Goal: Task Accomplishment & Management: Manage account settings

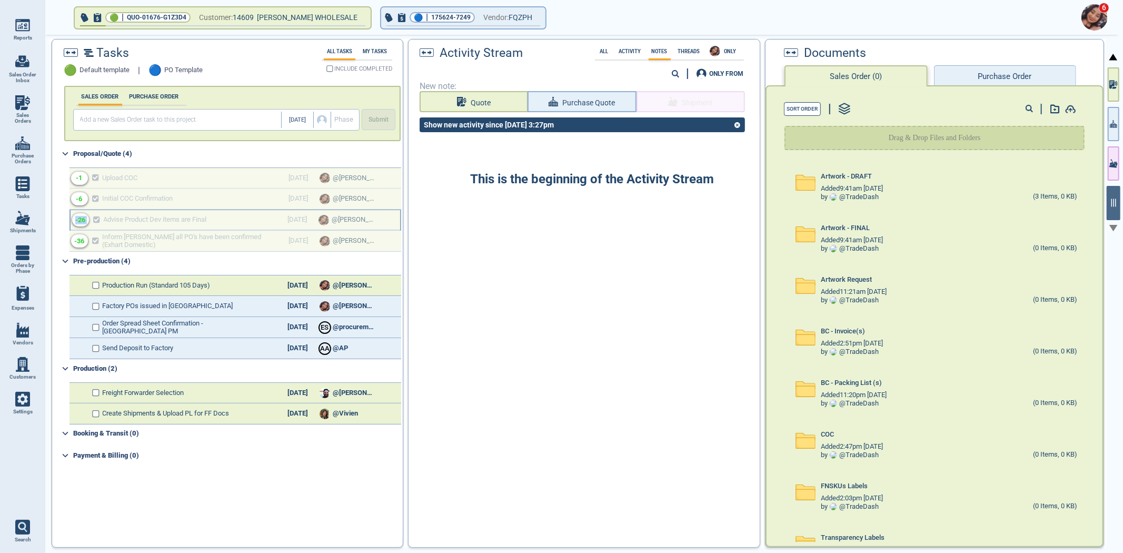
click at [181, 214] on div at bounding box center [236, 220] width 330 height 21
click at [1109, 88] on button "button" at bounding box center [1114, 84] width 12 height 34
click at [1110, 88] on icon "button" at bounding box center [1114, 84] width 8 height 11
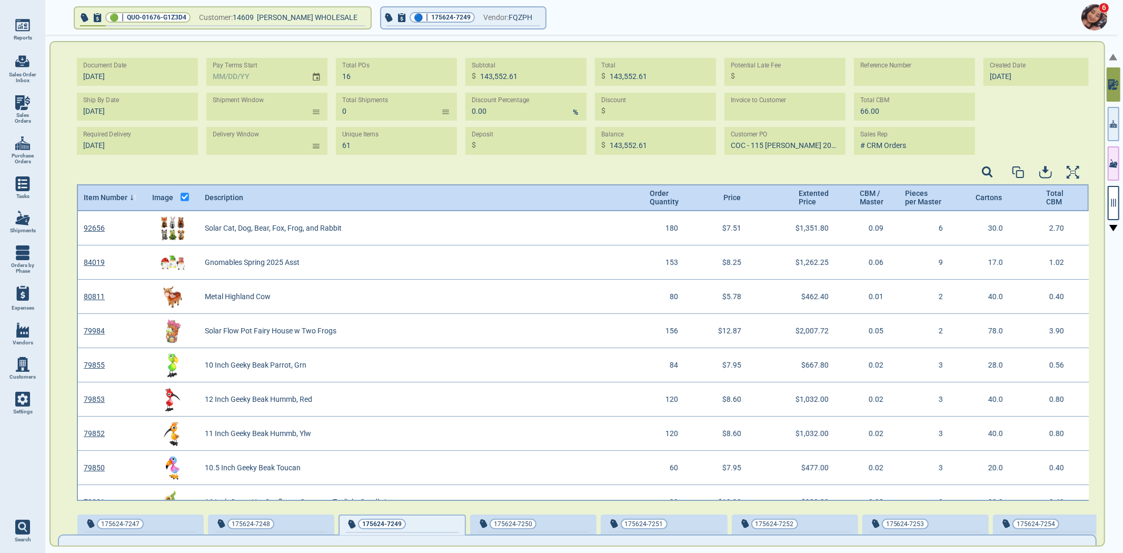
scroll to position [286, 1009]
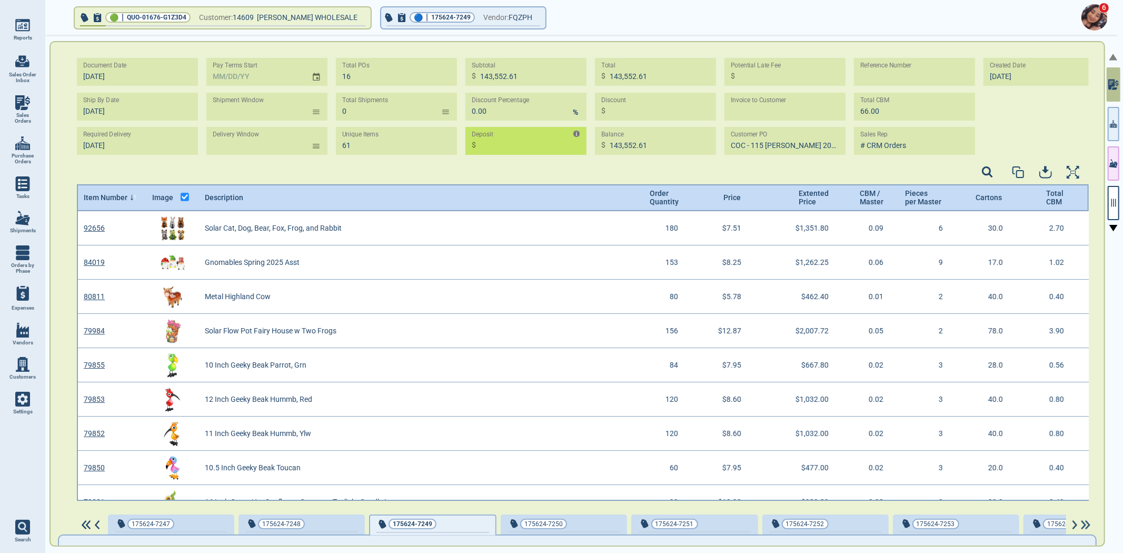
scroll to position [286, 1009]
click at [25, 404] on img at bounding box center [22, 399] width 15 height 15
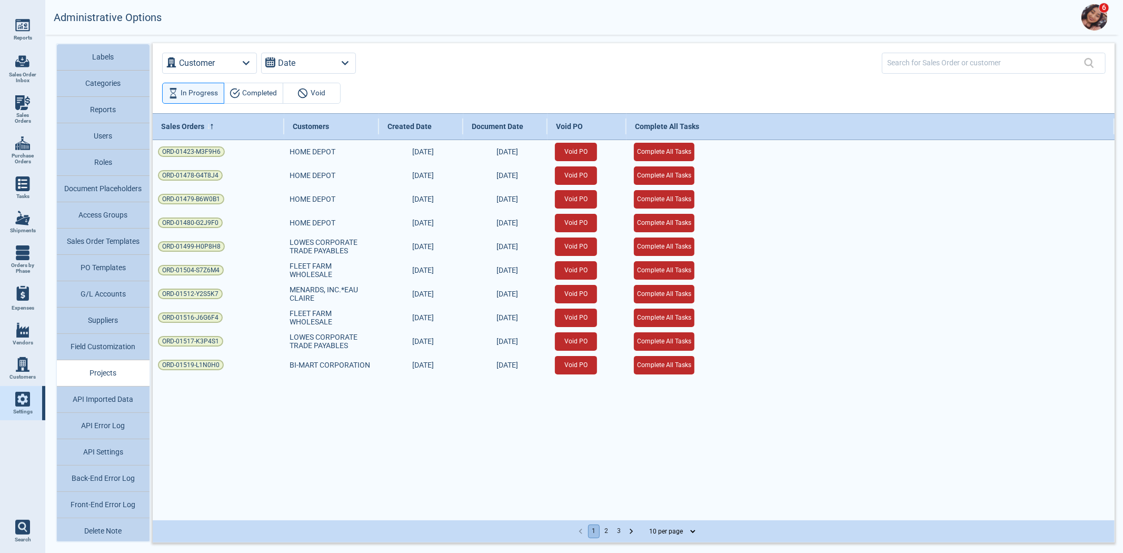
click at [99, 472] on button "Back-End Error Log" at bounding box center [103, 479] width 93 height 26
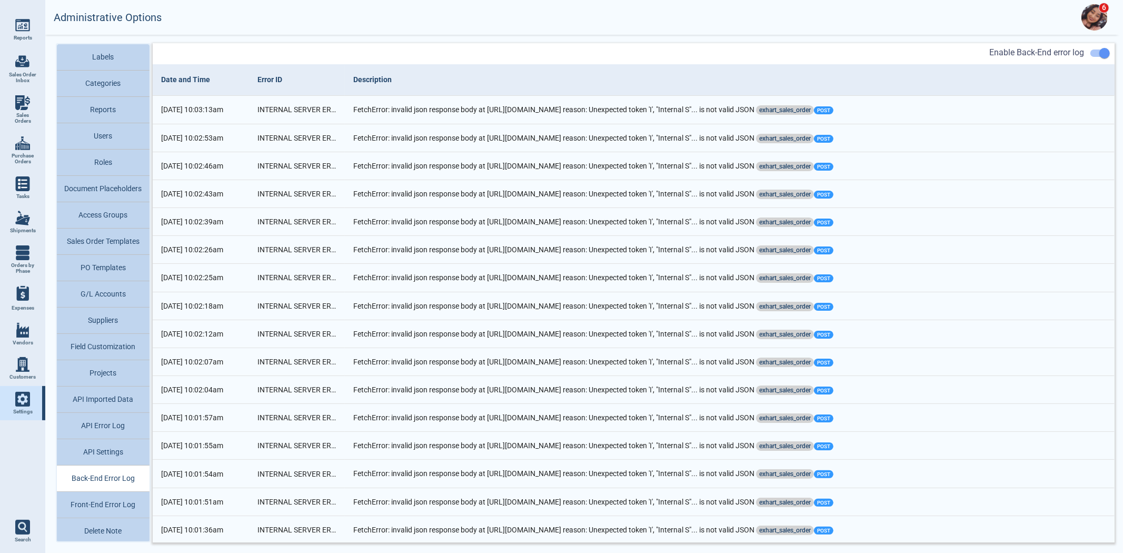
click at [105, 447] on button "API Settings" at bounding box center [103, 452] width 93 height 26
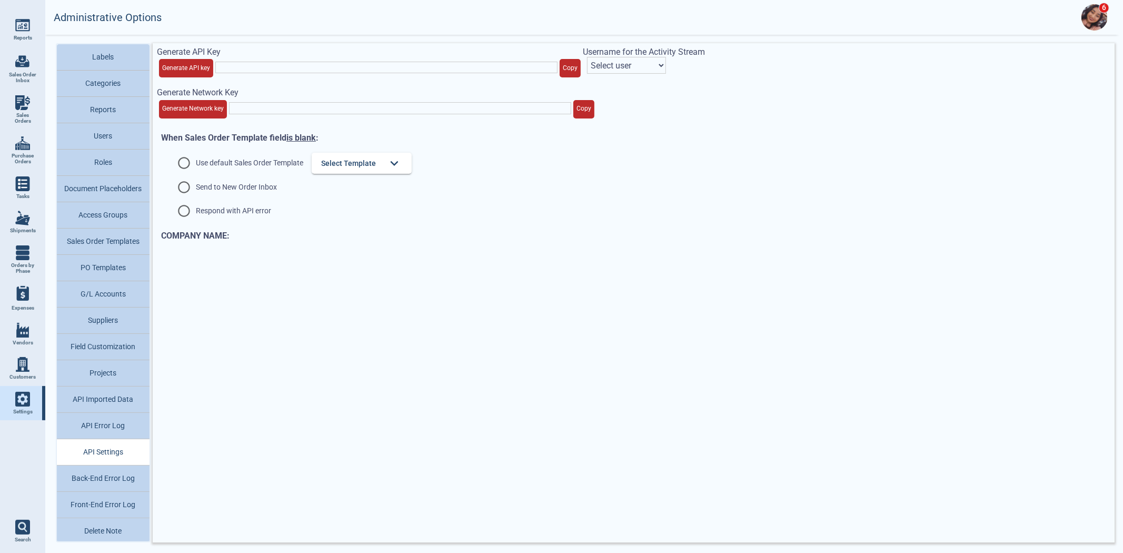
type input "vQJDCF2UvobgckAnA9xW6oel11fdiHX9S7uLGUV9nhufOxvJFH97iXzSFnhUZQiv"
select select "nMWoEVuRPF31IblJUmbG"
radio input "true"
click at [113, 469] on button "Back-End Error Log" at bounding box center [103, 479] width 93 height 26
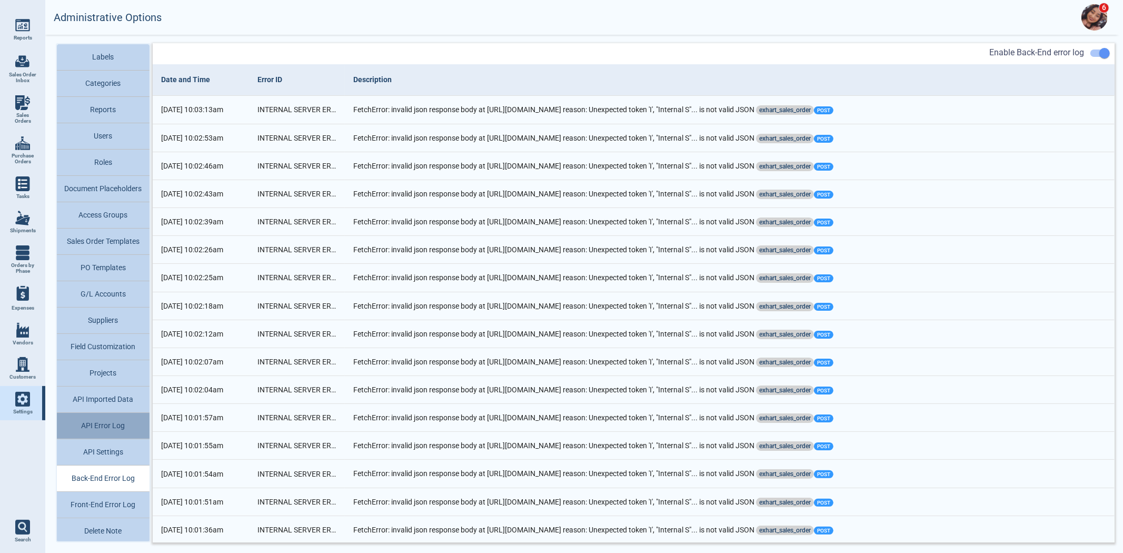
click at [116, 422] on button "API Error Log" at bounding box center [103, 426] width 93 height 26
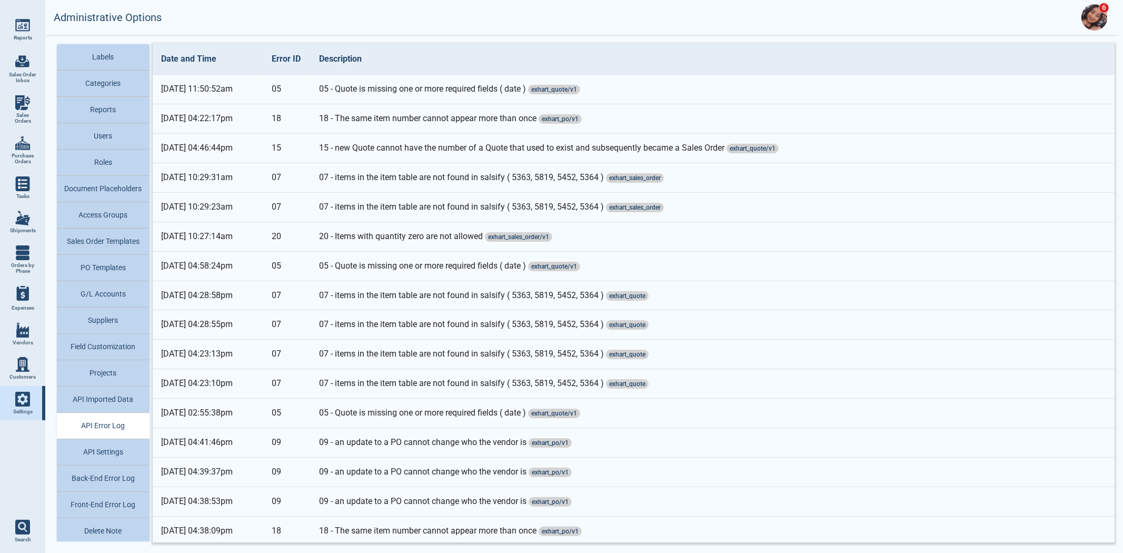
click at [117, 395] on button "API Imported Data" at bounding box center [103, 400] width 93 height 26
click at [38, 103] on link "Sales Orders" at bounding box center [22, 110] width 45 height 41
select select "50"
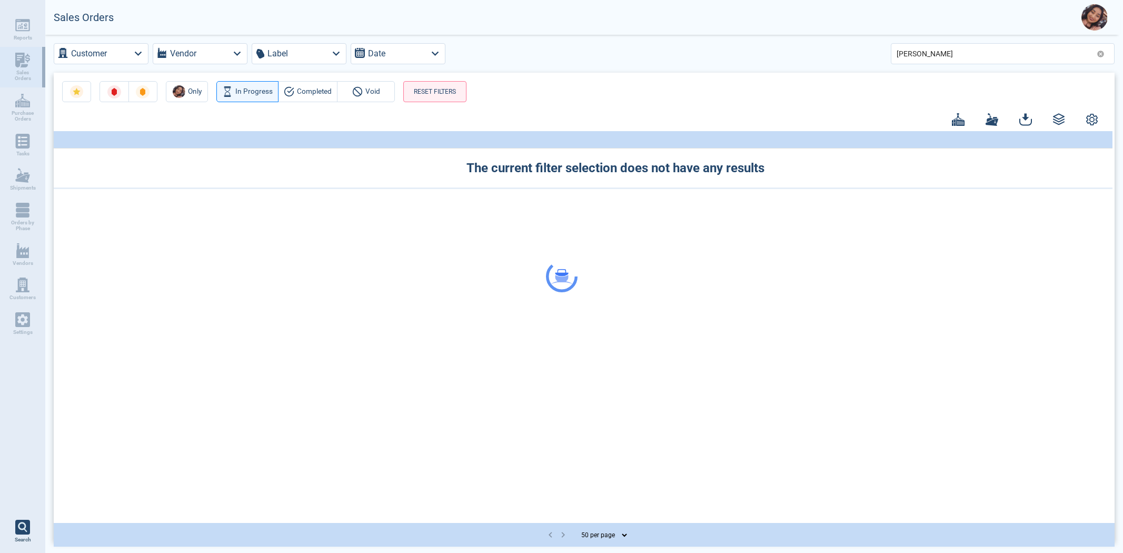
select select "50"
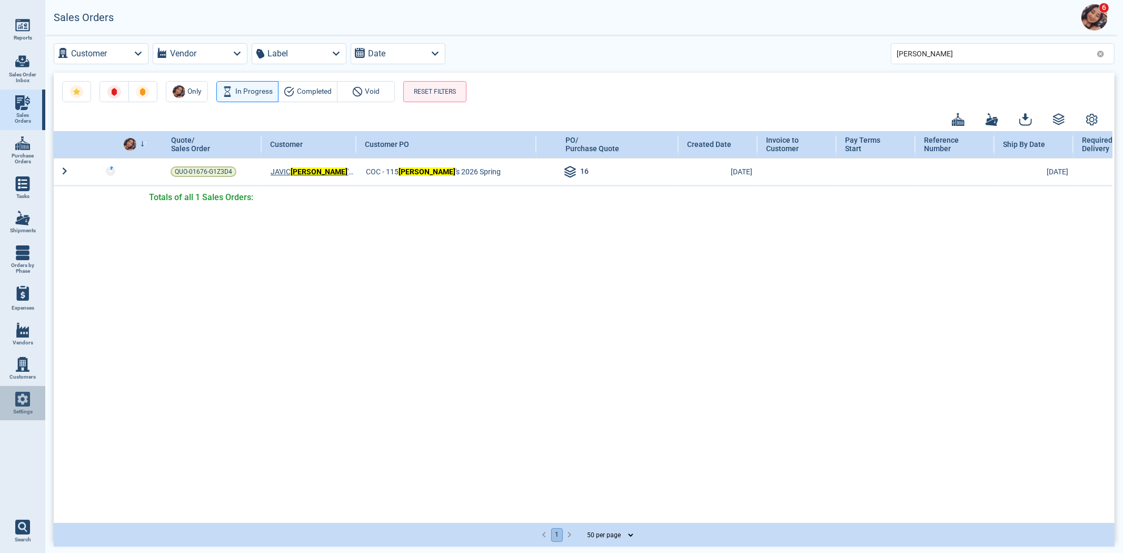
click at [28, 398] on img at bounding box center [22, 399] width 15 height 15
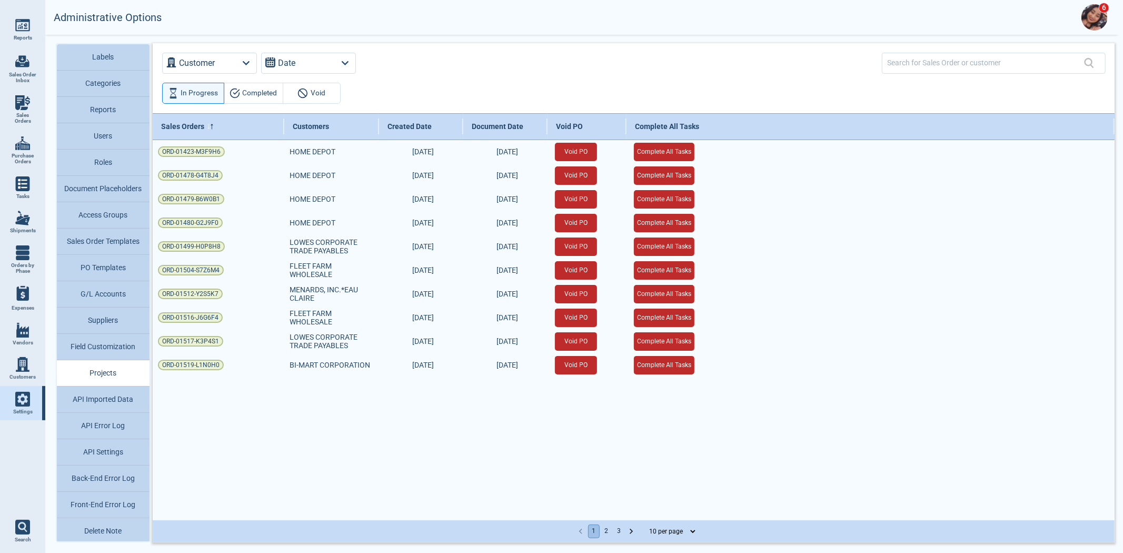
click at [111, 271] on button "PO Templates" at bounding box center [103, 268] width 93 height 26
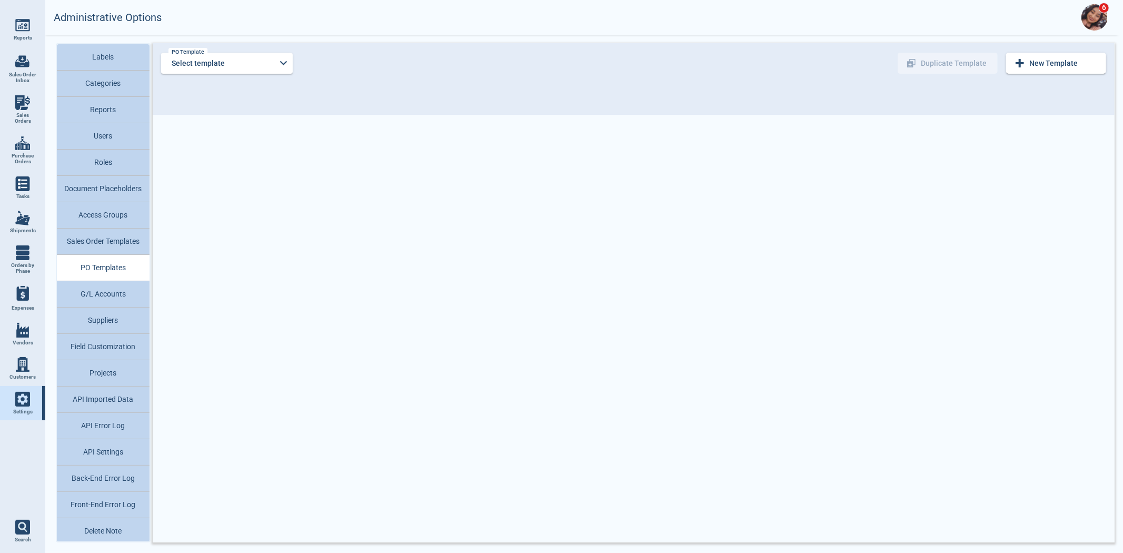
click at [287, 55] on div "Select template PO Template" at bounding box center [227, 63] width 132 height 21
click at [267, 68] on div at bounding box center [561, 276] width 1123 height 553
click at [246, 72] on div "PO Template Select template PO Template New Template Duplicate Template" at bounding box center [633, 63] width 945 height 32
click at [235, 72] on div "PO Template Select template PO Template New Template Duplicate Template" at bounding box center [633, 63] width 945 height 32
click at [234, 64] on input "Select template" at bounding box center [221, 63] width 104 height 21
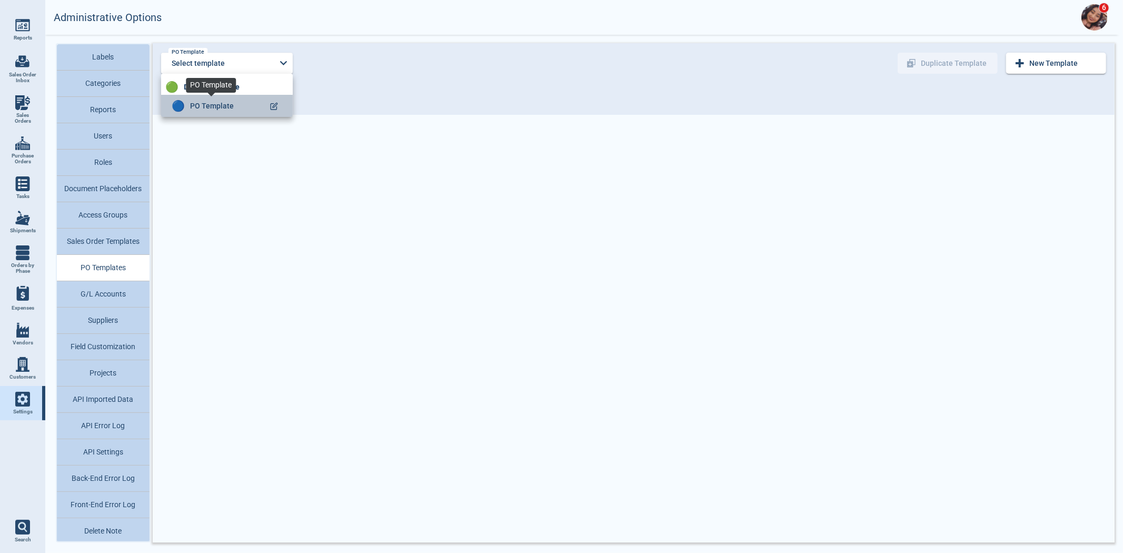
click at [228, 108] on span "PO Template" at bounding box center [212, 106] width 44 height 11
type input "PO Template"
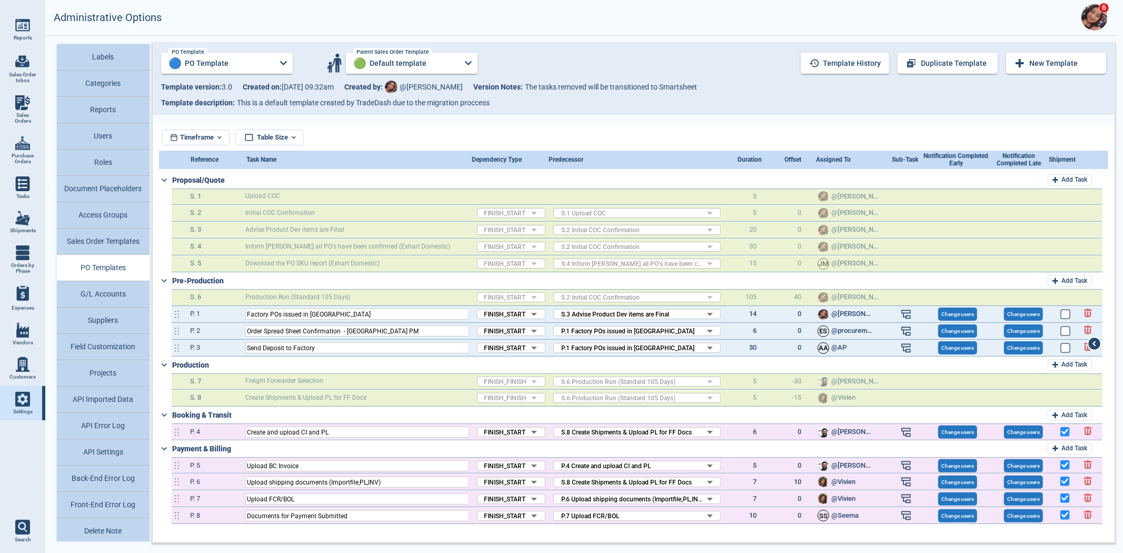
click at [122, 240] on button "Sales Order Templates" at bounding box center [103, 242] width 93 height 26
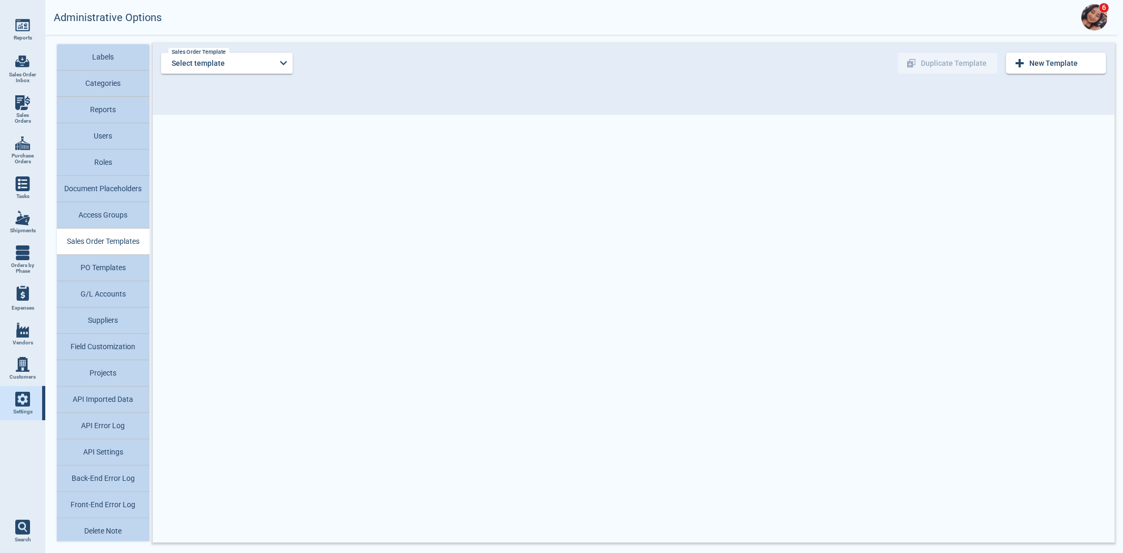
click at [261, 70] on input "Select template" at bounding box center [221, 63] width 104 height 21
click at [248, 86] on li "🟢 Default template" at bounding box center [227, 85] width 132 height 22
type input "Default template"
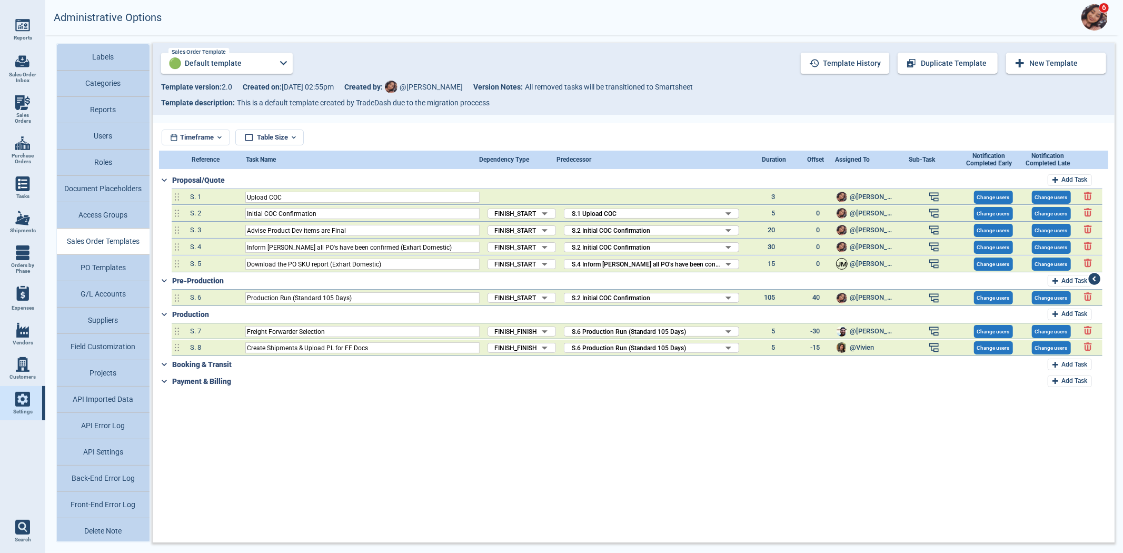
click at [1085, 226] on icon at bounding box center [1088, 229] width 8 height 8
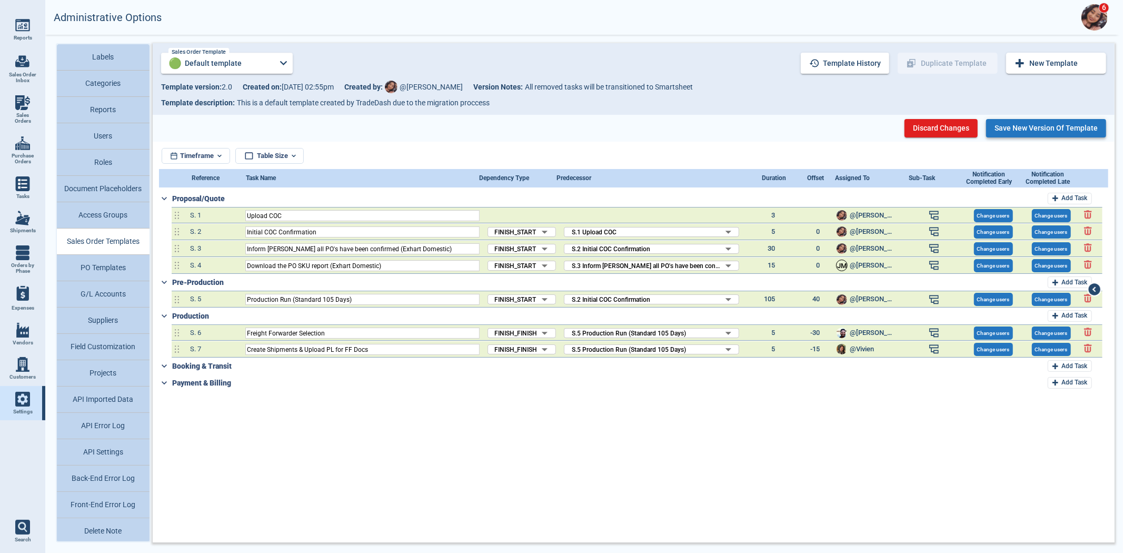
click at [1024, 127] on button "Save New Version of Template" at bounding box center [1046, 128] width 120 height 18
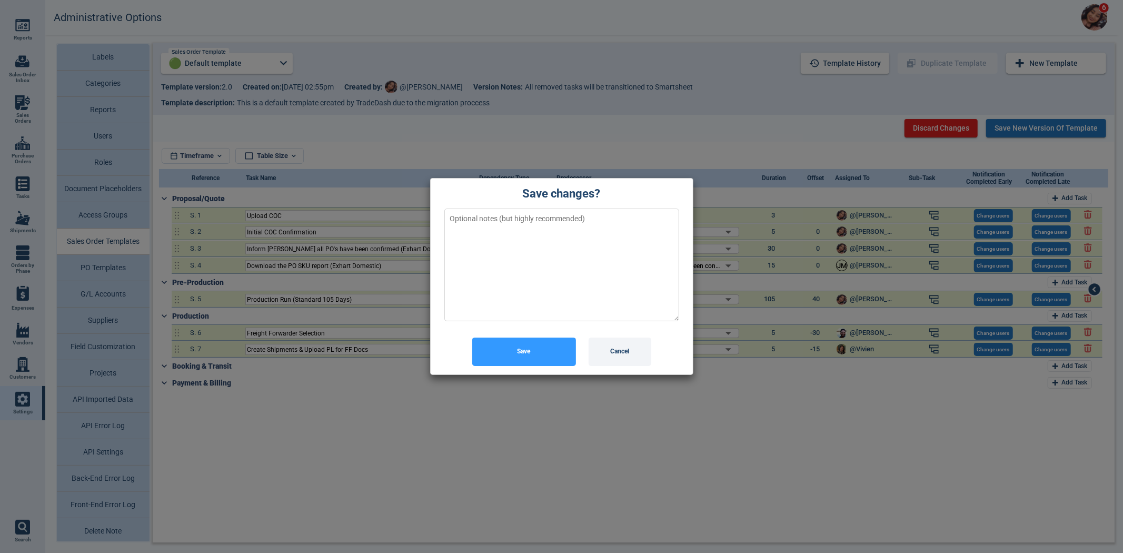
click at [619, 264] on textarea at bounding box center [561, 265] width 235 height 113
type textarea "t"
type textarea "x"
type textarea "ta"
type textarea "x"
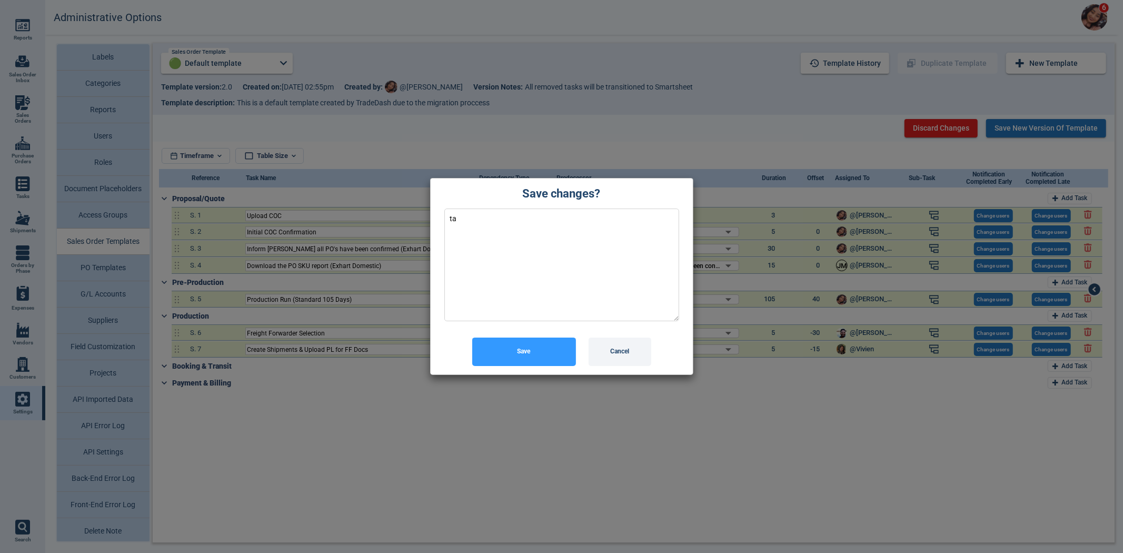
type textarea "tak"
type textarea "x"
type textarea "take"
type textarea "x"
type textarea "tak"
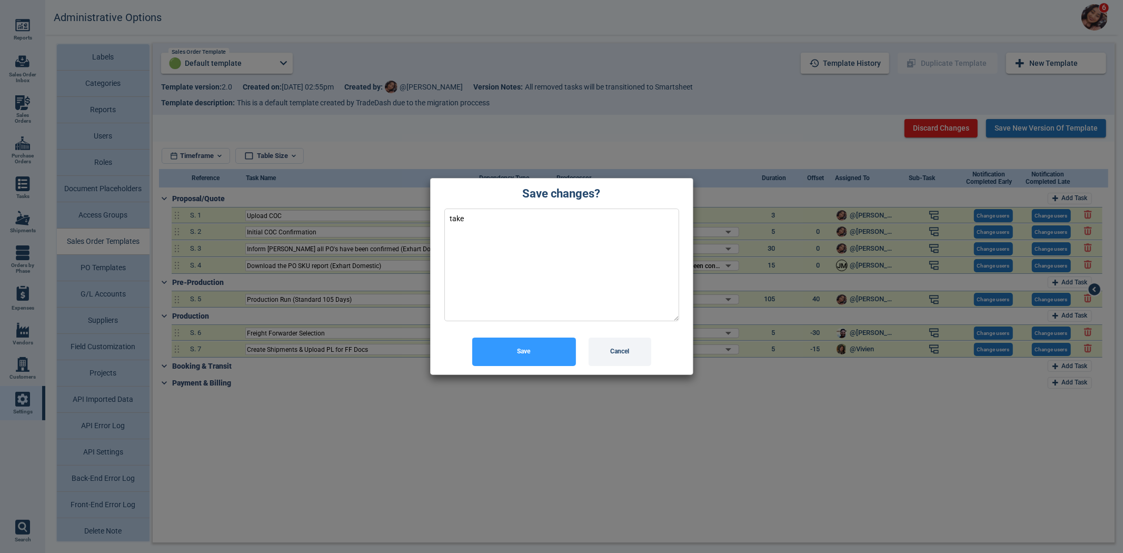
type textarea "x"
type textarea "ta"
type textarea "x"
type textarea "t"
type textarea "x"
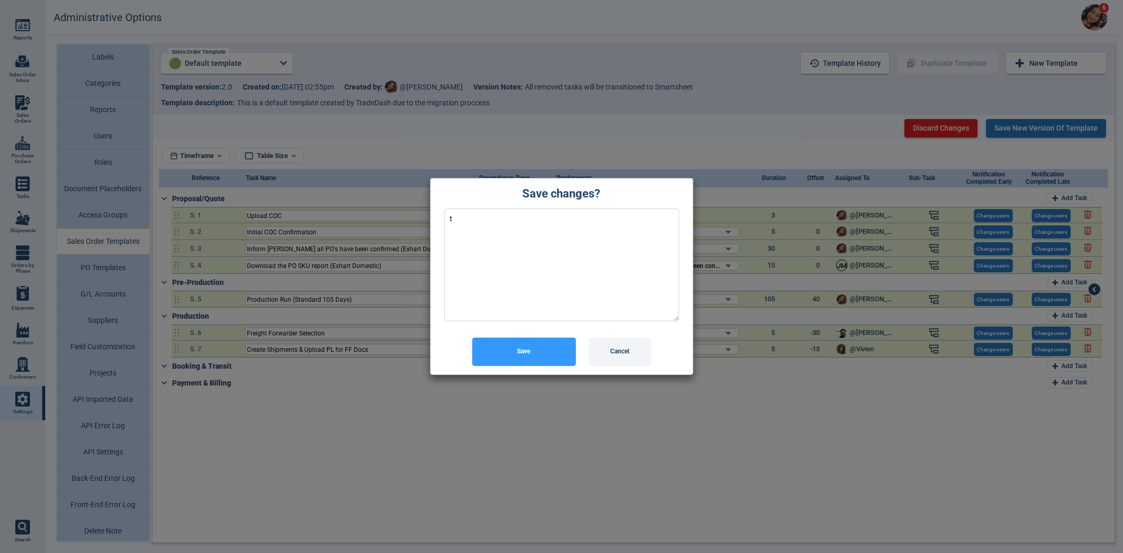
type textarea "x"
type textarea "A"
type textarea "x"
type textarea "Ar"
type textarea "x"
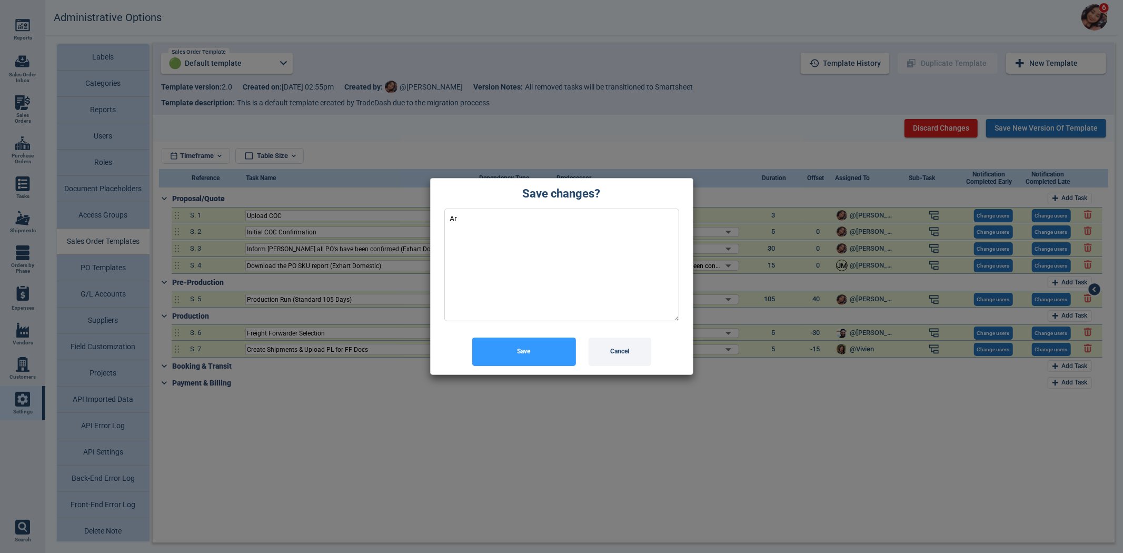
type textarea "Ara"
type textarea "x"
type textarea "Arac"
type textarea "x"
type textarea "Arace"
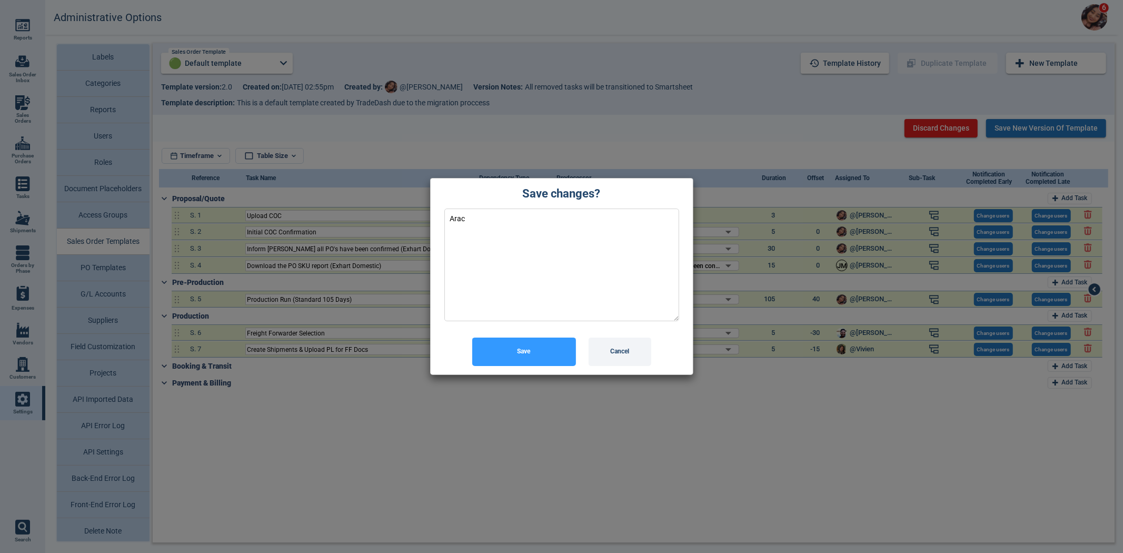
type textarea "x"
type textarea "Aracel"
type textarea "x"
type textarea "Araceli"
type textarea "x"
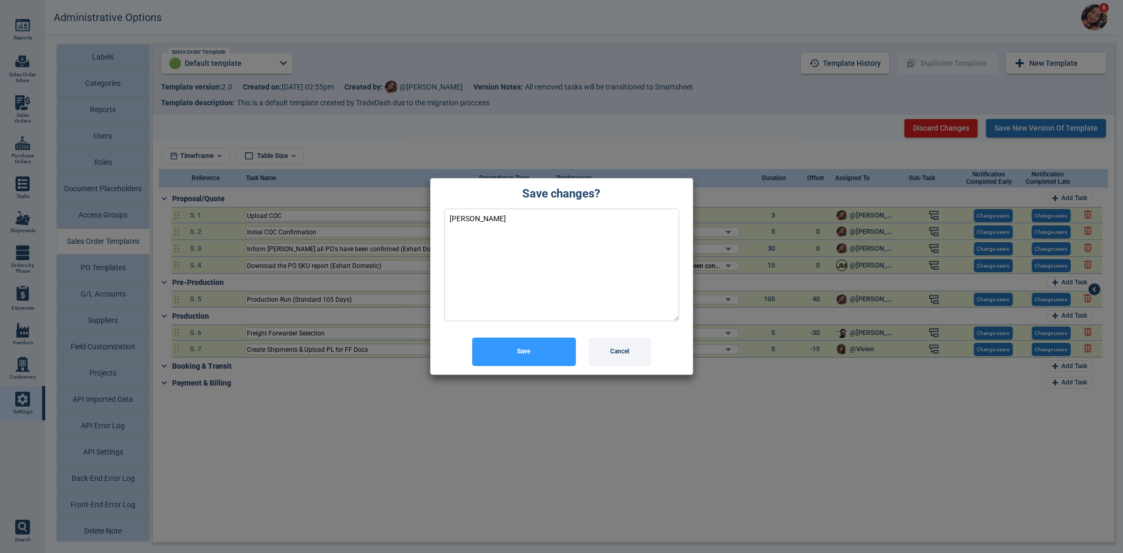
type textarea "Araceli"
type textarea "x"
type textarea "Araceli d"
type textarea "x"
type textarea "Araceli do"
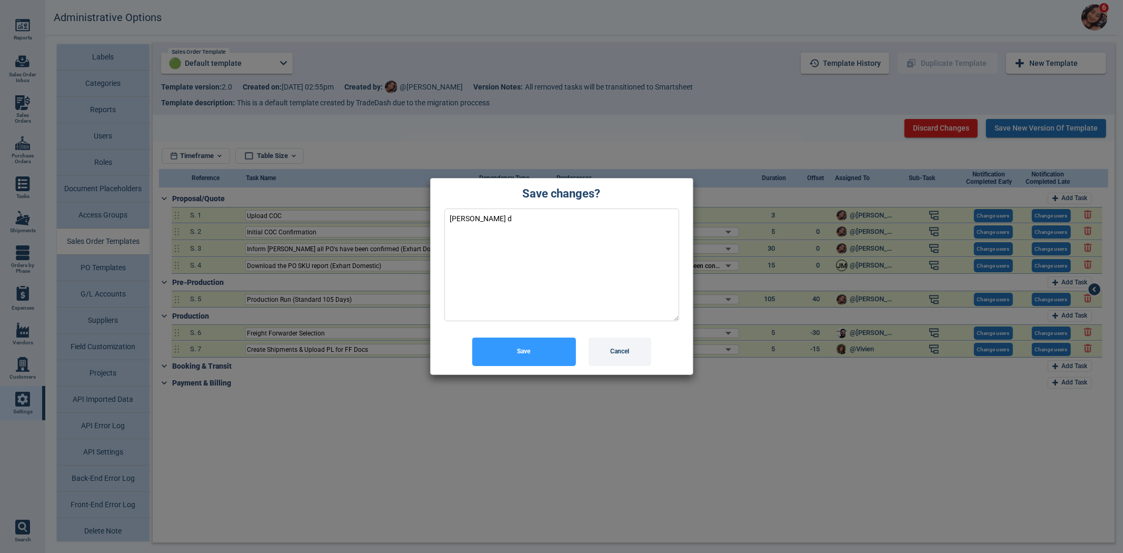
type textarea "x"
type textarea "Araceli d"
type textarea "x"
type textarea "Araceli"
type textarea "x"
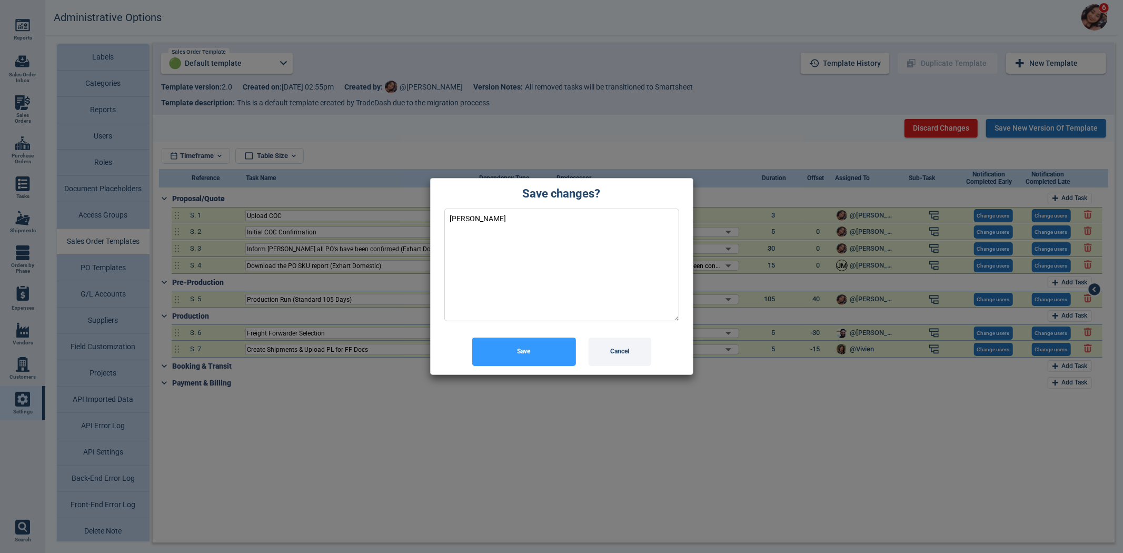
type textarea "Araceli g"
type textarea "x"
type textarea "Araceli ge"
type textarea "x"
type textarea "Araceli get"
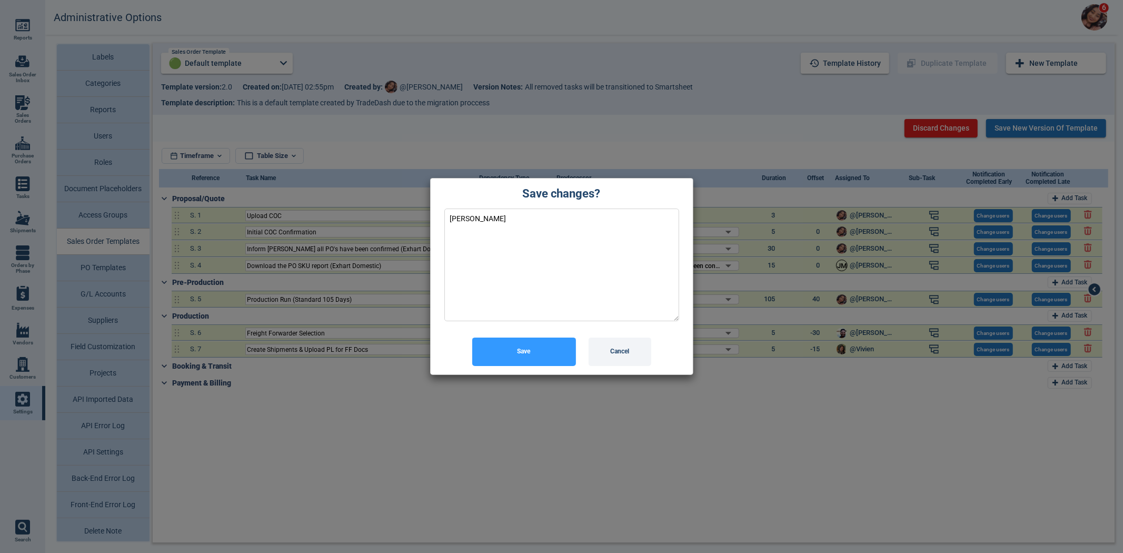
type textarea "x"
type textarea "Araceli gets"
type textarea "x"
type textarea "Araceli gets"
type textarea "x"
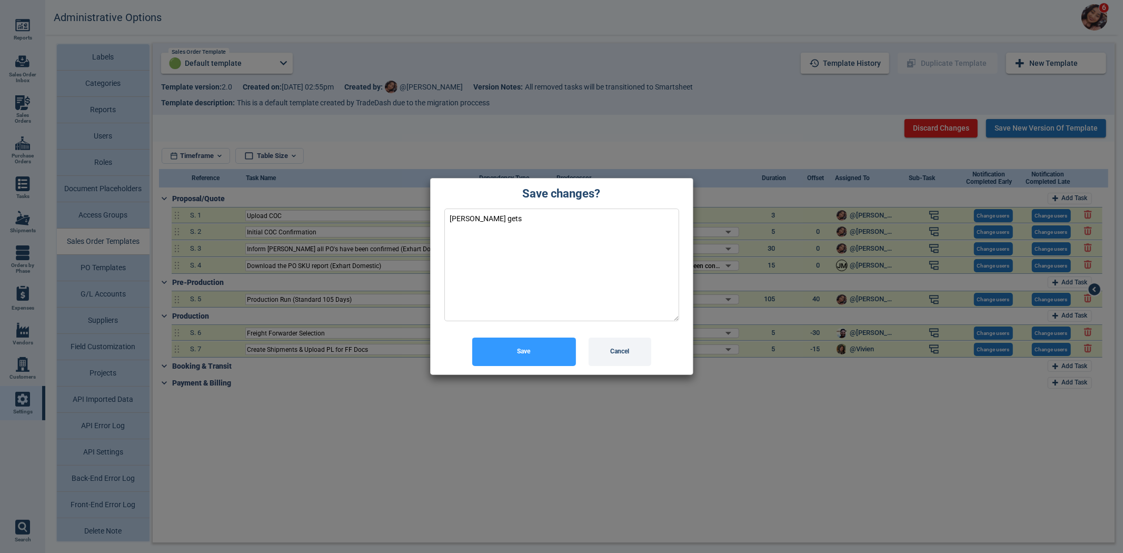
type textarea "Araceli gets n"
type textarea "x"
type textarea "Araceli gets no"
type textarea "x"
type textarea "Araceli gets not"
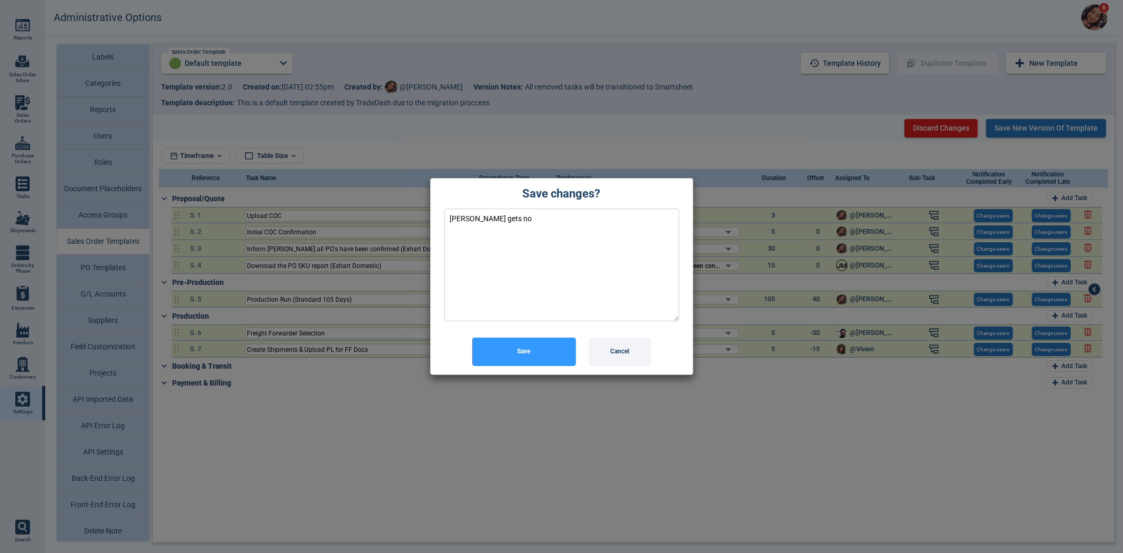
type textarea "x"
type textarea "Araceli gets noti"
type textarea "x"
type textarea "Araceli gets notif"
type textarea "x"
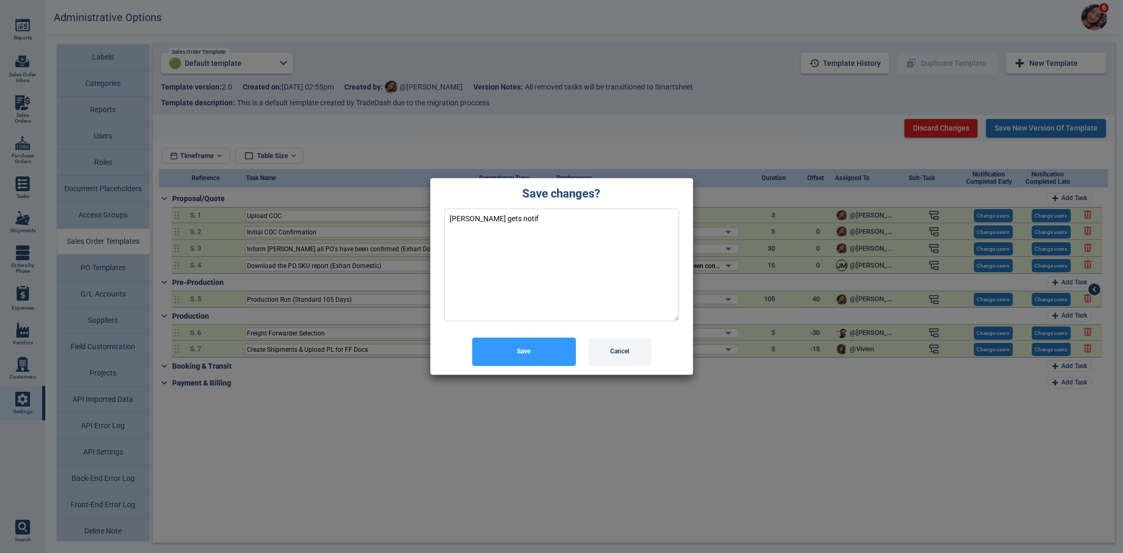
type textarea "Araceli gets notifi"
type textarea "x"
type textarea "Araceli gets notifie"
type textarea "x"
type textarea "Araceli gets notified"
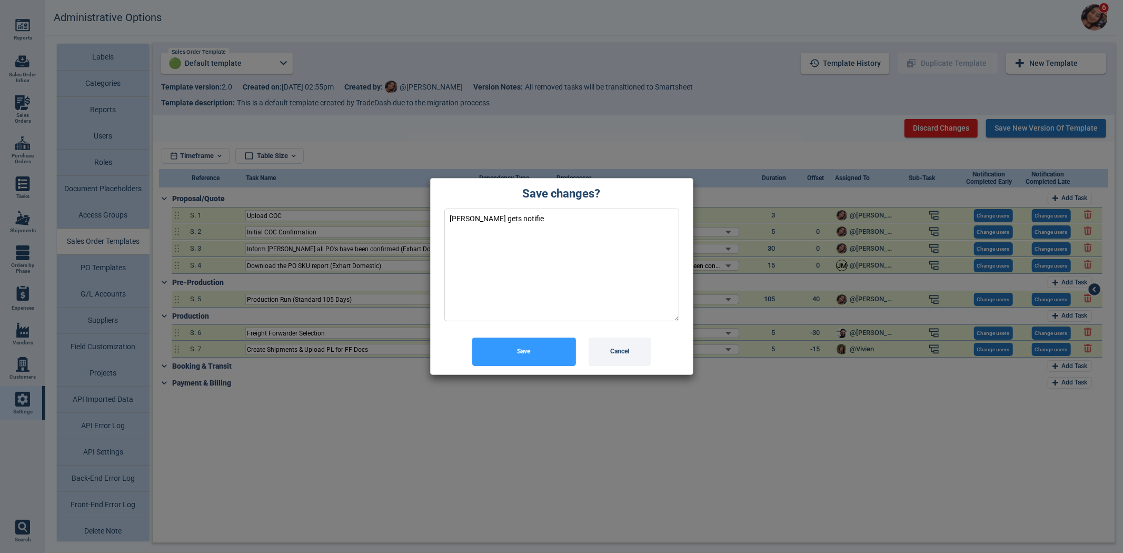
type textarea "x"
type textarea "Araceli gets notified"
type textarea "x"
type textarea "Araceli gets notified a"
type textarea "x"
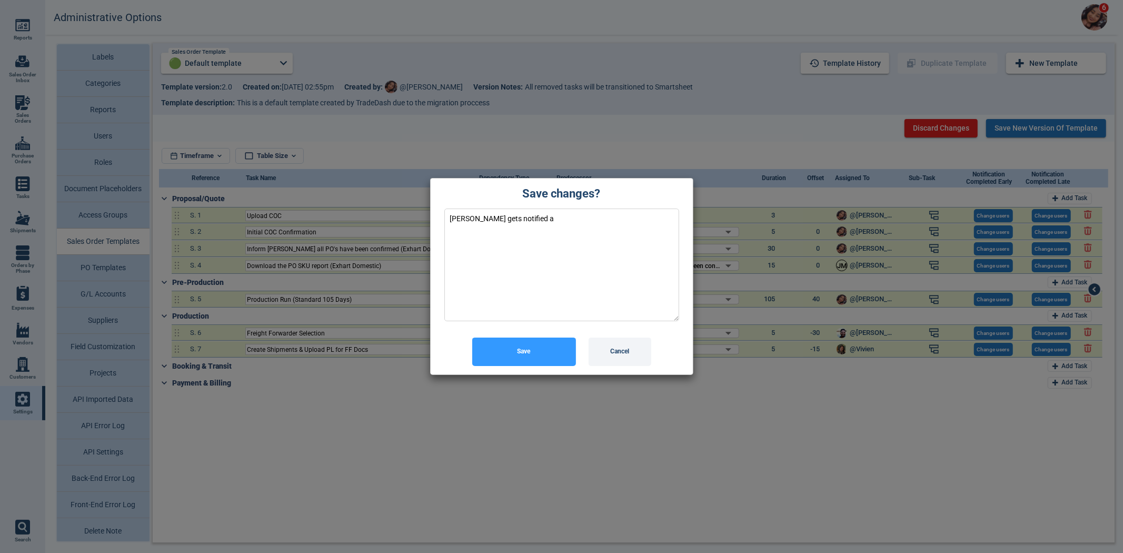
type textarea "Araceli gets notified ab"
type textarea "x"
type textarea "Araceli gets notified abo"
type textarea "x"
type textarea "Araceli gets notified abou"
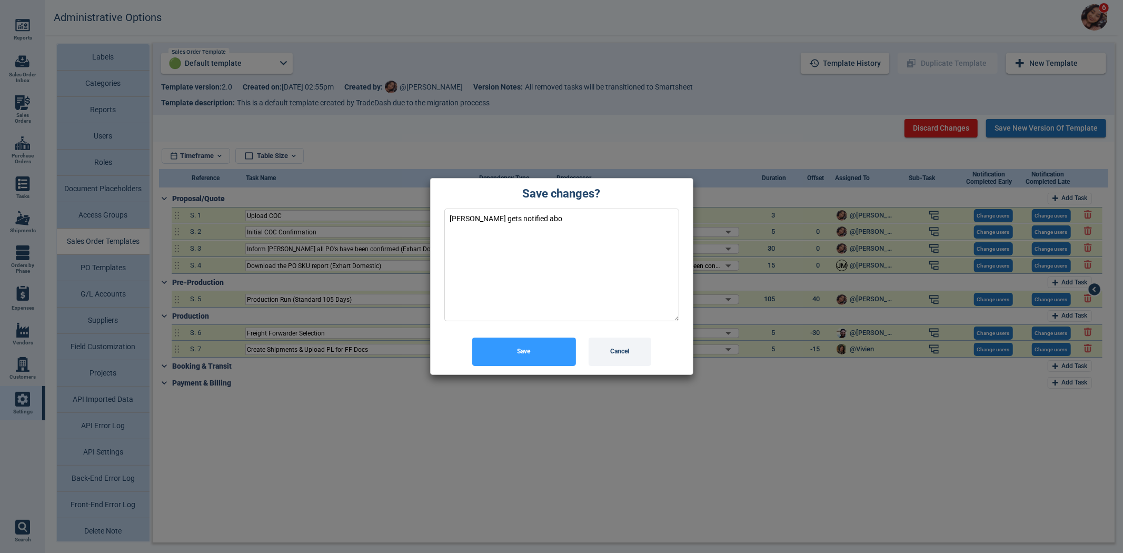
type textarea "x"
type textarea "Araceli gets notified about"
type textarea "x"
type textarea "Araceli gets notified about"
type textarea "x"
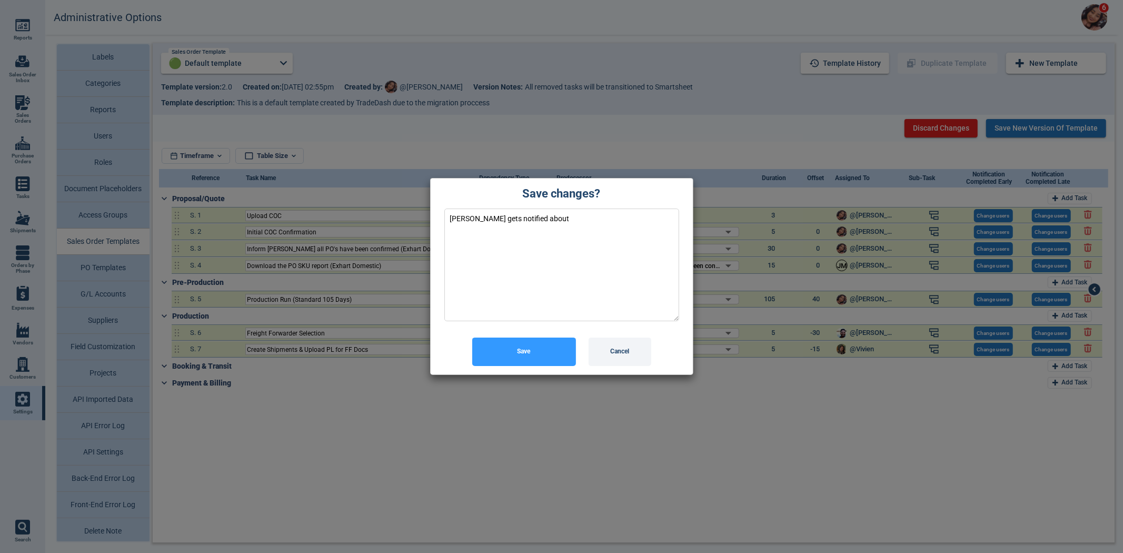
type textarea "Araceli gets notified about V"
type textarea "x"
type textarea "Araceli gets notified about"
type textarea "x"
type textarea "Araceli gets notified about C"
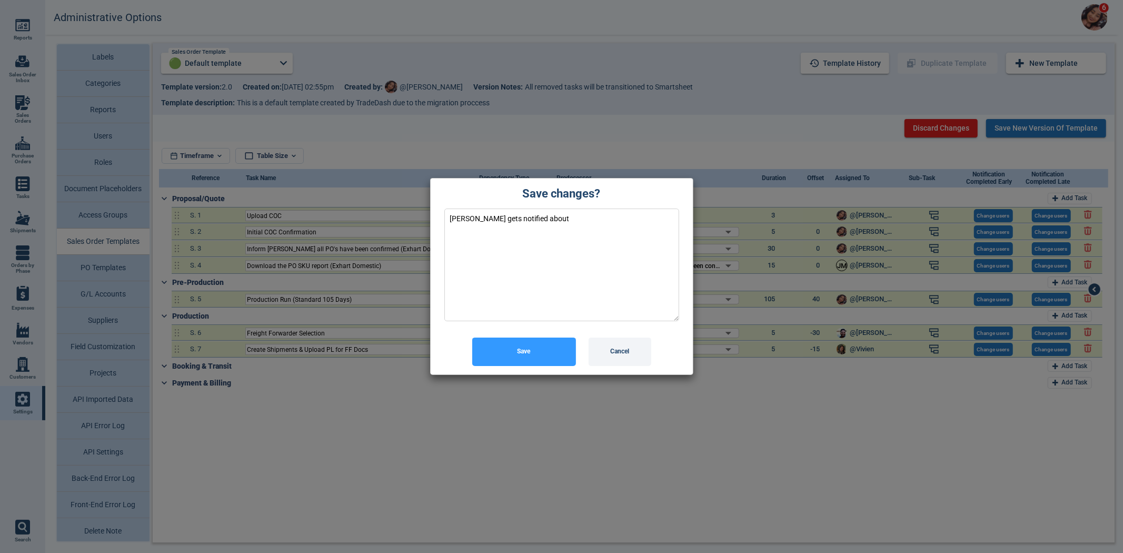
type textarea "x"
type textarea "Araceli gets notified about CO"
type textarea "x"
type textarea "Araceli gets notified about COC"
type textarea "x"
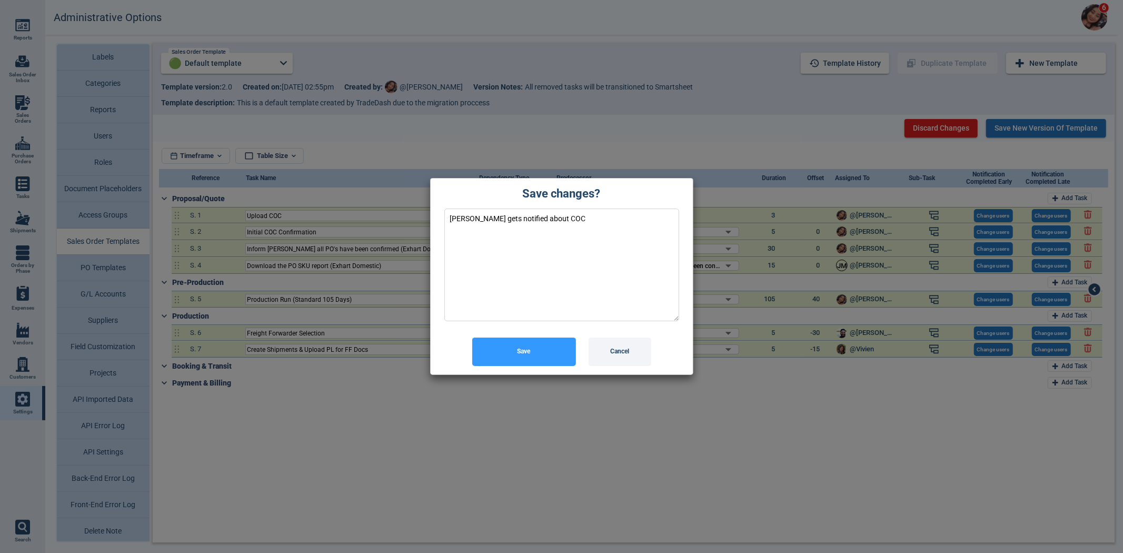
type textarea "Araceli gets notified about COCs"
type textarea "x"
type textarea "Araceli gets notified about COCs"
type textarea "x"
type textarea "Araceli gets notified about COCs i"
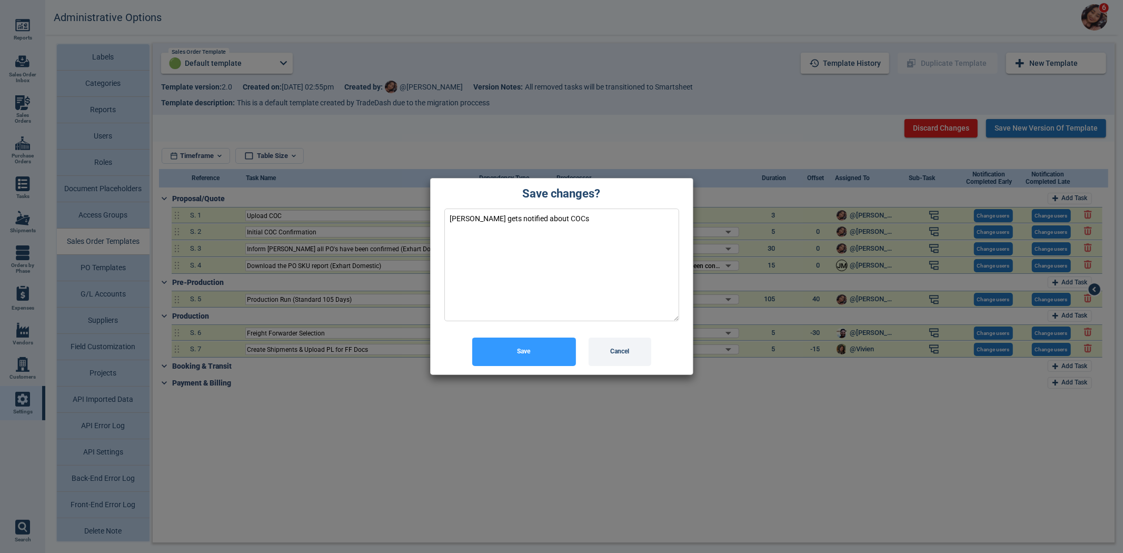
type textarea "x"
type textarea "Araceli gets notified about COCs in"
type textarea "x"
type textarea "Araceli gets notified about COCs in"
type textarea "x"
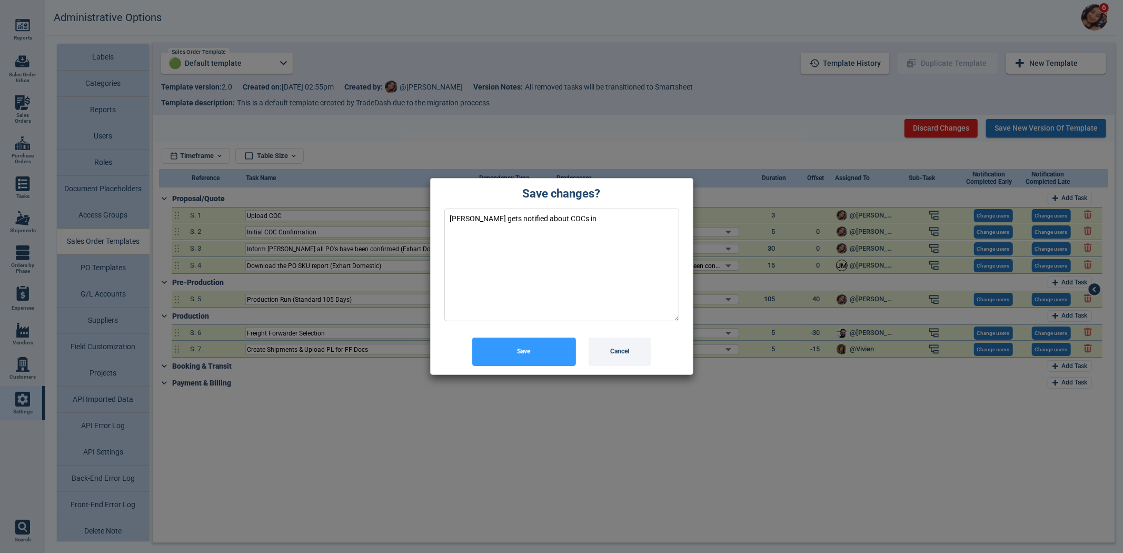
type textarea "Araceli gets notified about COCs in s"
type textarea "x"
type textarea "Araceli gets notified about COCs in sm"
type textarea "x"
type textarea "Araceli gets notified about COCs in sma"
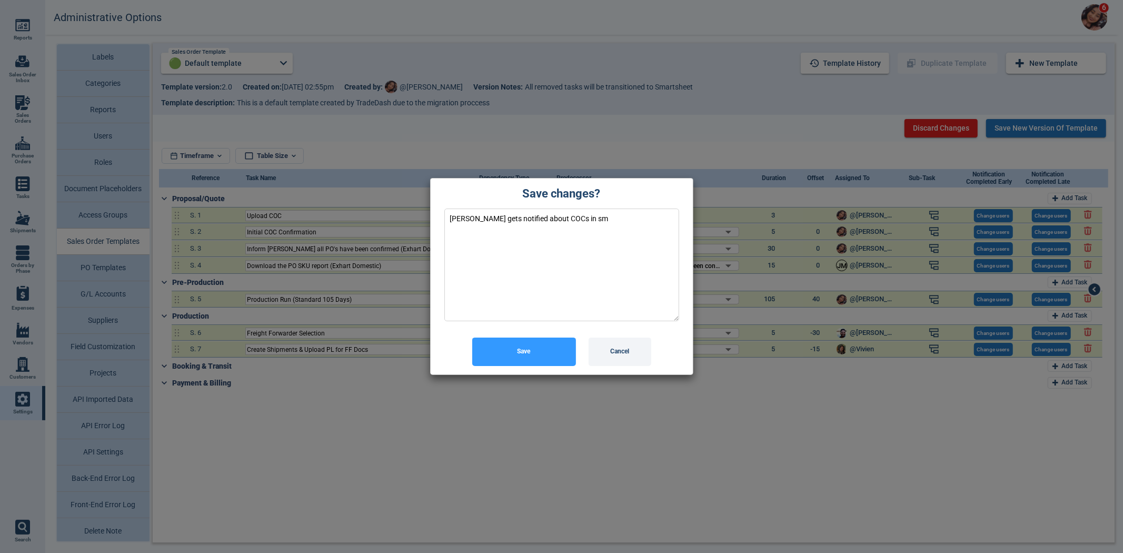
type textarea "x"
type textarea "Araceli gets notified about COCs in smar"
type textarea "x"
type textarea "Araceli gets notified about COCs in smart"
type textarea "x"
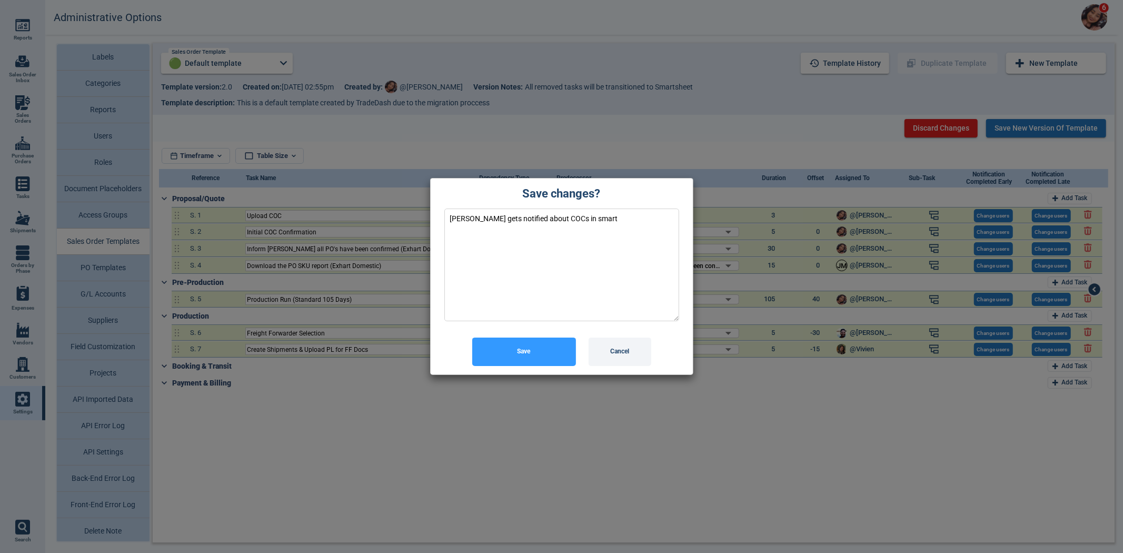
type textarea "Araceli gets notified about COCs in smarts"
type textarea "x"
type textarea "Araceli gets notified about COCs in smartsh"
type textarea "x"
type textarea "Araceli gets notified about COCs in smartshe"
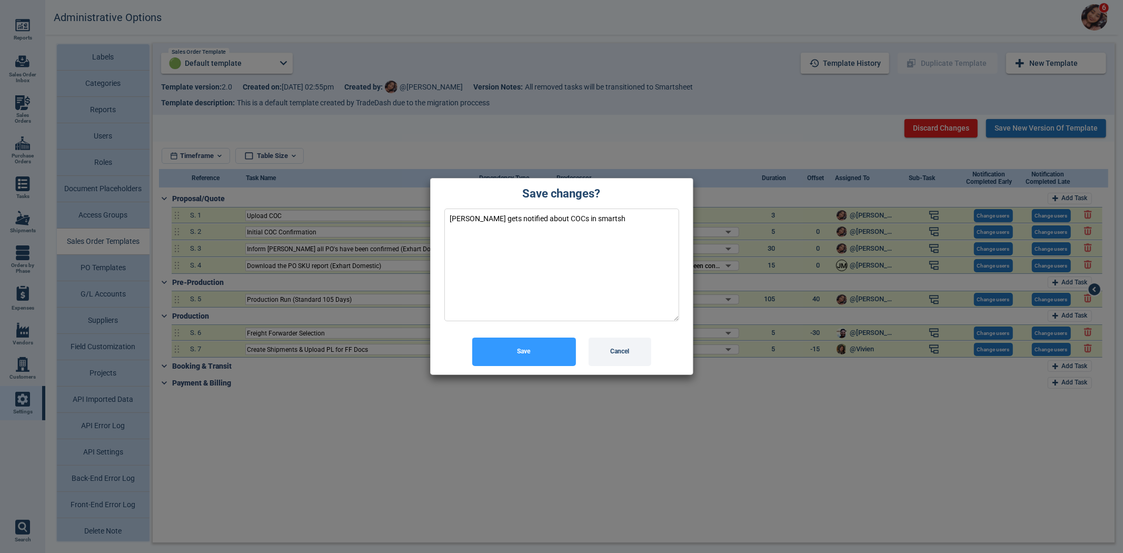
type textarea "x"
type textarea "Araceli gets notified about COCs in smartshee"
type textarea "x"
type textarea "Araceli gets notified about COCs in smartsheet"
type textarea "x"
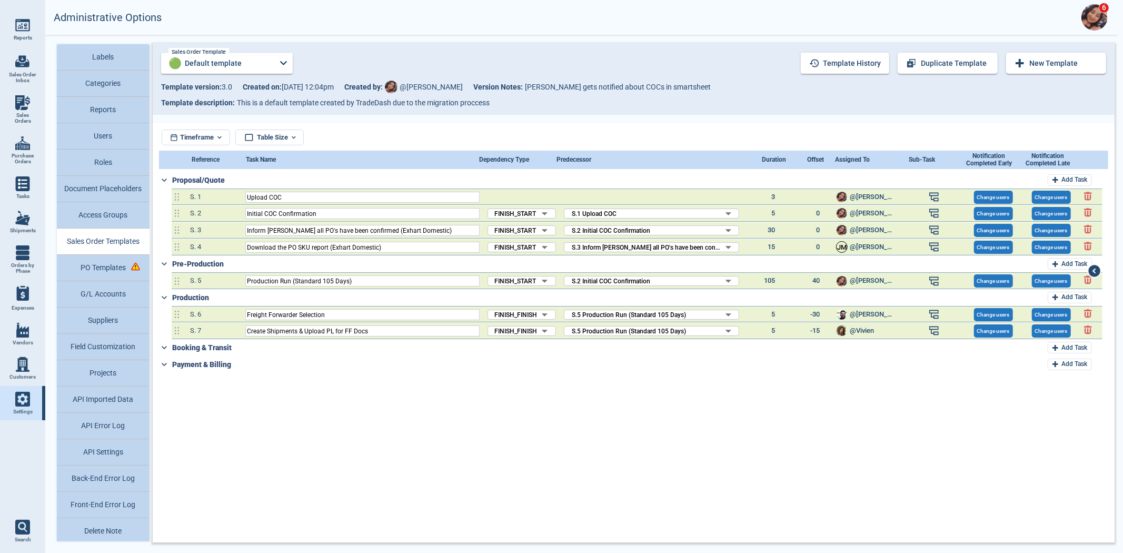
click at [134, 272] on button "PO Templates" at bounding box center [103, 268] width 93 height 26
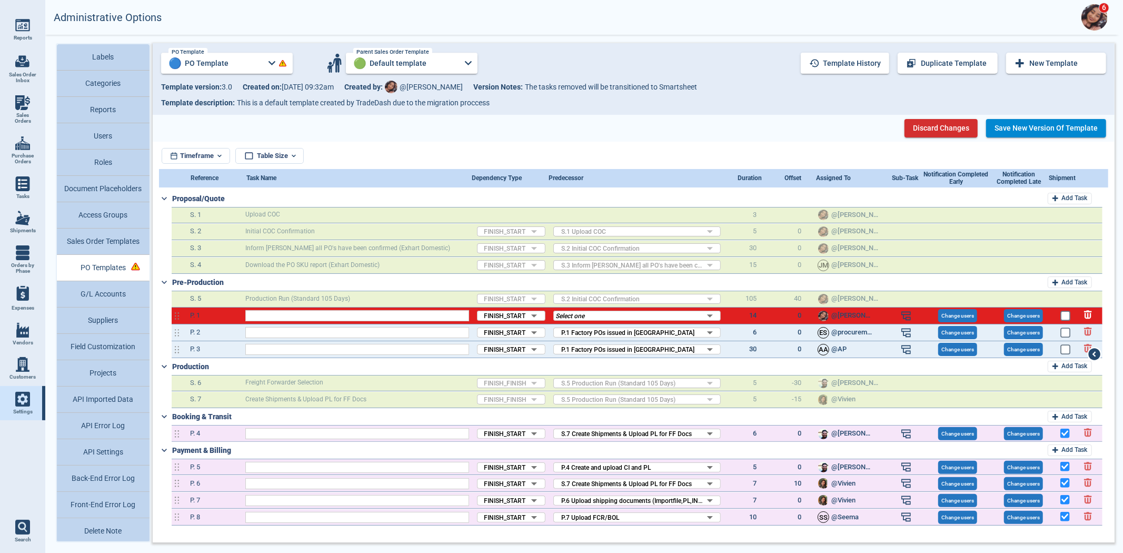
type input "Factory POs issued in [GEOGRAPHIC_DATA]"
type input "Order Spread Sheet Confirmation - [GEOGRAPHIC_DATA] PM"
type input "Send Deposit to Factory"
type input "Create and upload CI and PL"
type input "Upload BC Invoice"
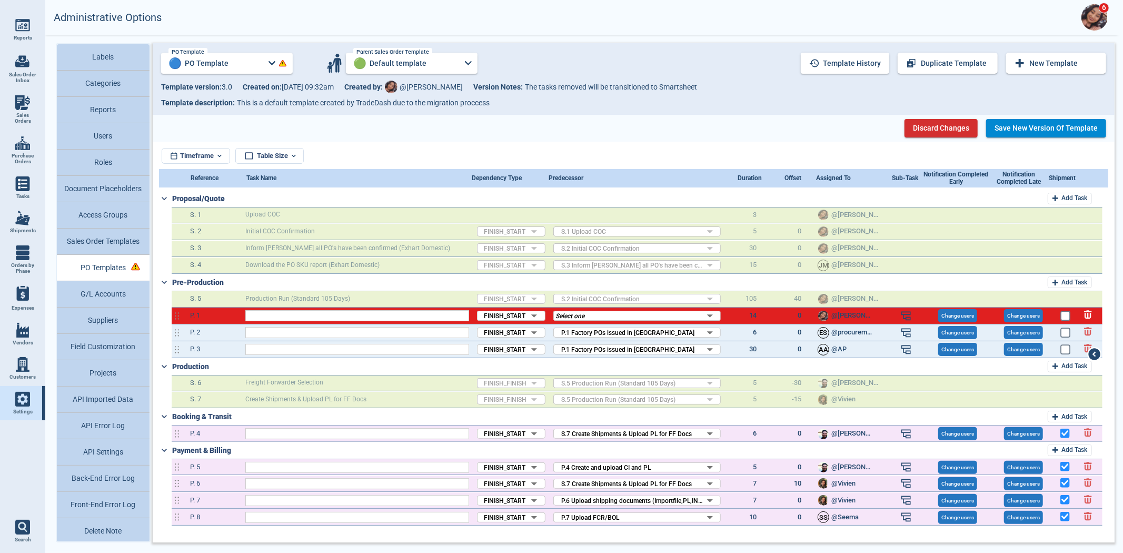
type input "Upload shipping documents (Importfile,PL,INV)"
type input "Upload FCR/BOL"
type input "Documents for Payment Submitted"
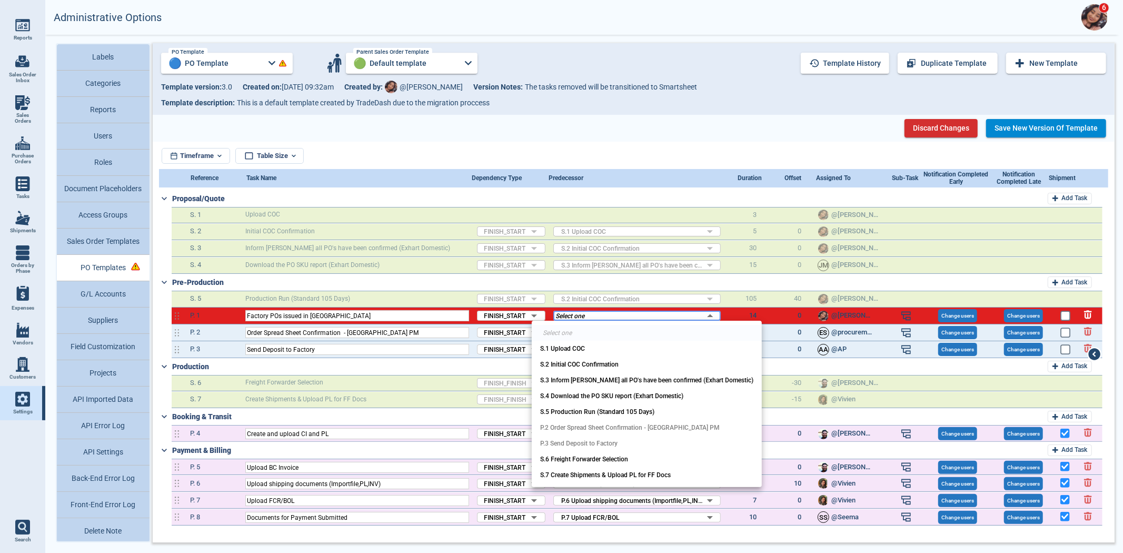
click at [628, 318] on div "Select one Select one S.1 Upload COC S.2 Initial COC Confirmation S.3 Inform Je…" at bounding box center [636, 316] width 167 height 10
click at [628, 318] on div at bounding box center [561, 276] width 1123 height 553
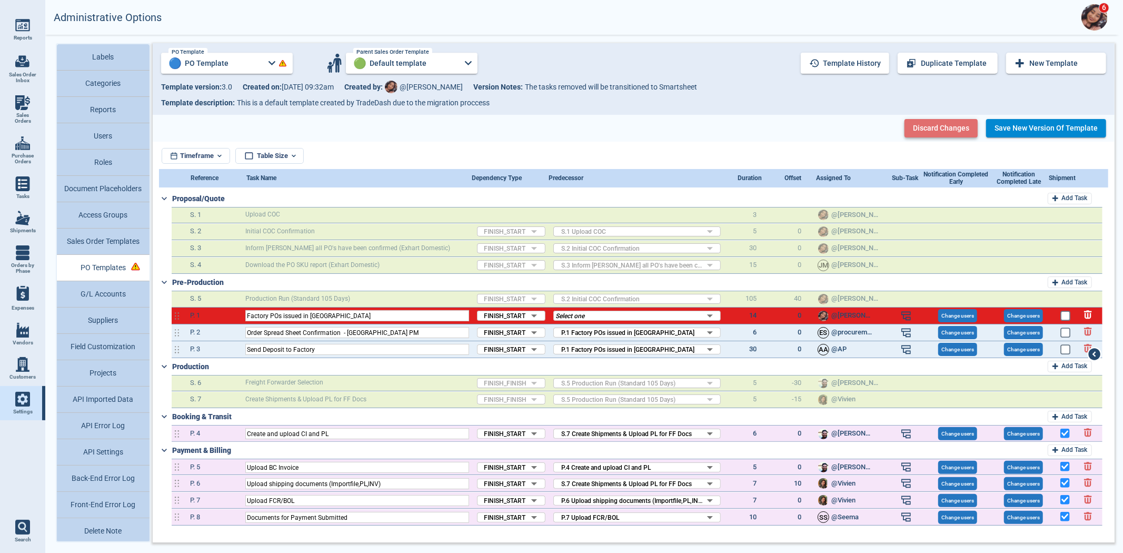
click at [936, 120] on button "Discard Changes" at bounding box center [941, 128] width 73 height 18
click at [632, 295] on span "S.2 Initial COC Confirmation" at bounding box center [600, 299] width 95 height 14
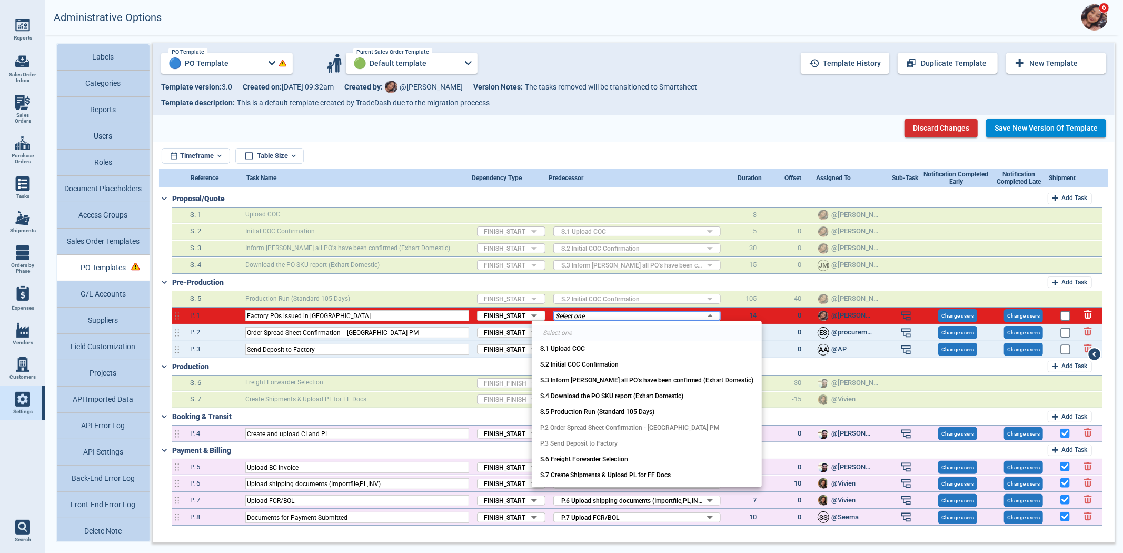
click at [639, 318] on div "Select one Select one S.1 Upload COC S.2 Initial COC Confirmation S.3 Inform Je…" at bounding box center [636, 316] width 167 height 10
drag, startPoint x: 704, startPoint y: 102, endPoint x: 702, endPoint y: 108, distance: 5.9
click at [704, 104] on div at bounding box center [561, 276] width 1123 height 553
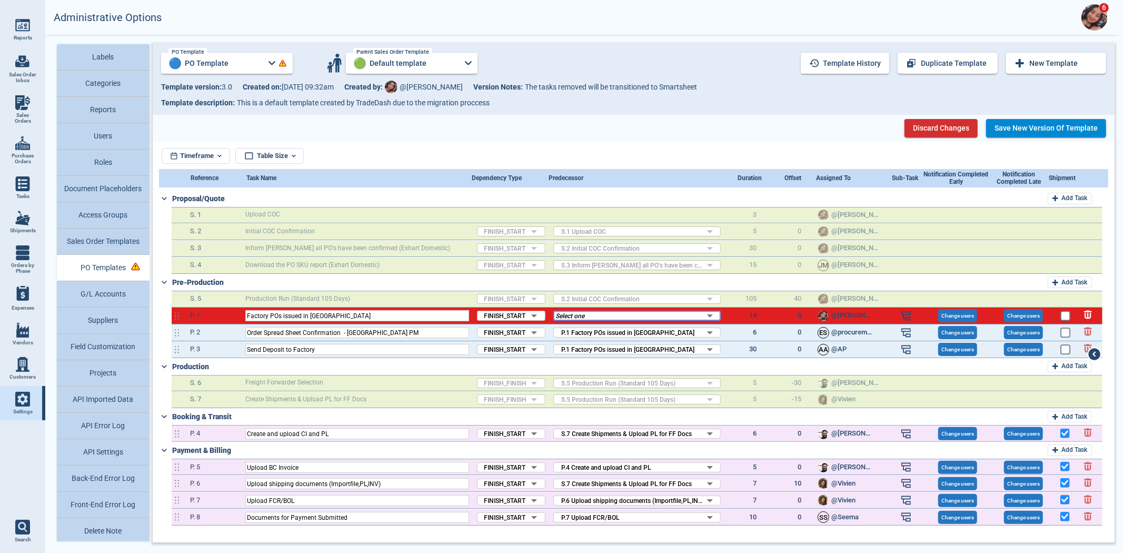
click at [709, 318] on div "Select one ​" at bounding box center [636, 316] width 167 height 10
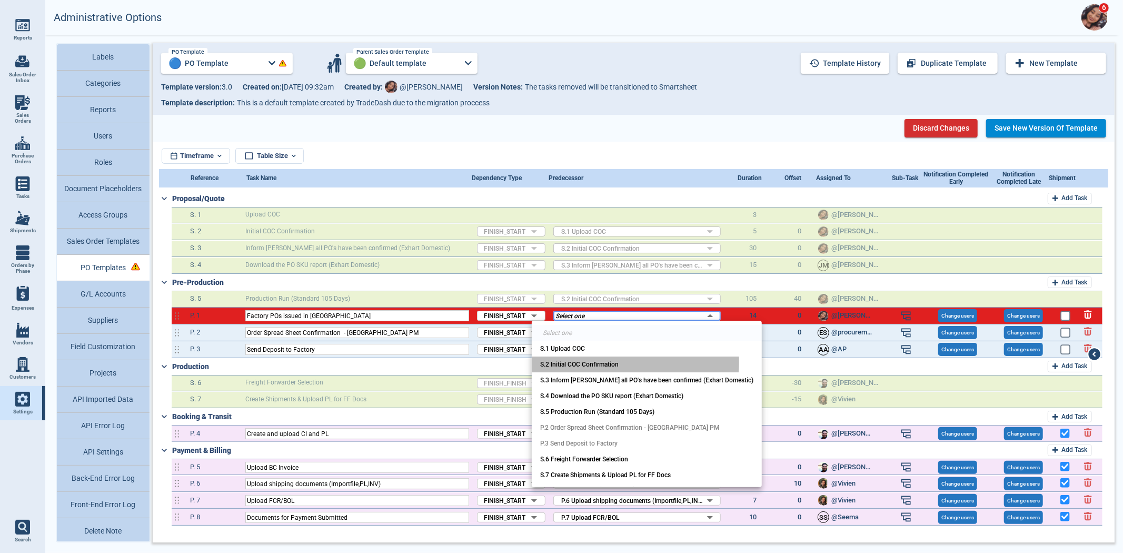
click at [598, 362] on span "S.2 Initial COC Confirmation" at bounding box center [647, 365] width 230 height 16
type input "DaM64NhO8sBMunTDDUDx"
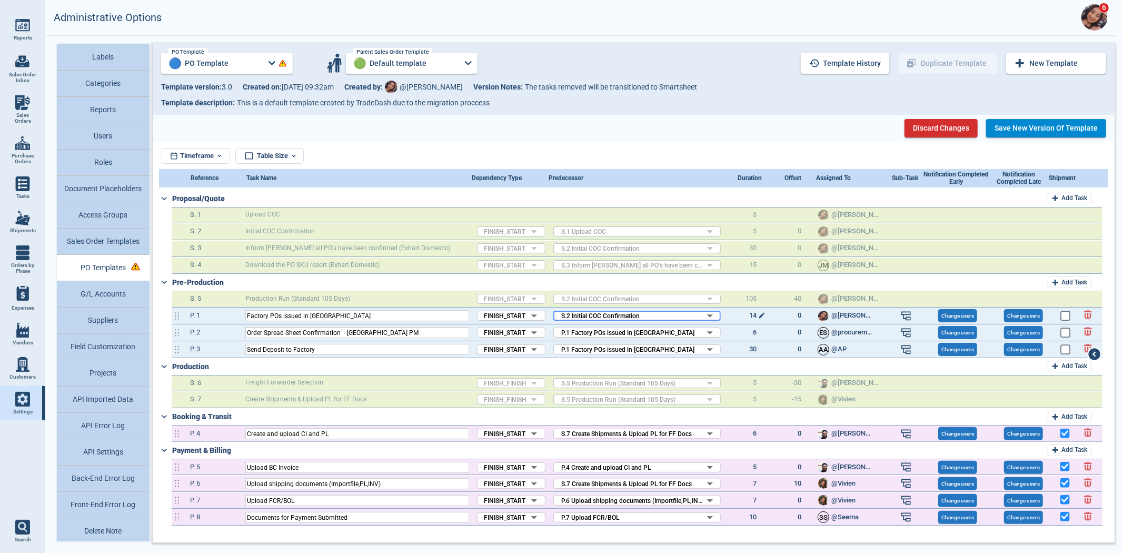
click at [750, 313] on span "14" at bounding box center [743, 316] width 28 height 17
drag, startPoint x: 743, startPoint y: 314, endPoint x: 765, endPoint y: 310, distance: 22.5
click at [763, 311] on div "P. 1 Factory POs issued in BC FINISH_START FS ​ S.2 Initial COC Confirmation Da…" at bounding box center [637, 316] width 931 height 17
type input "30"
click at [1061, 111] on div "PO Template 🔵 PO Template PO Template Parent Sales Order Template 🟢 Default tem…" at bounding box center [634, 79] width 962 height 72
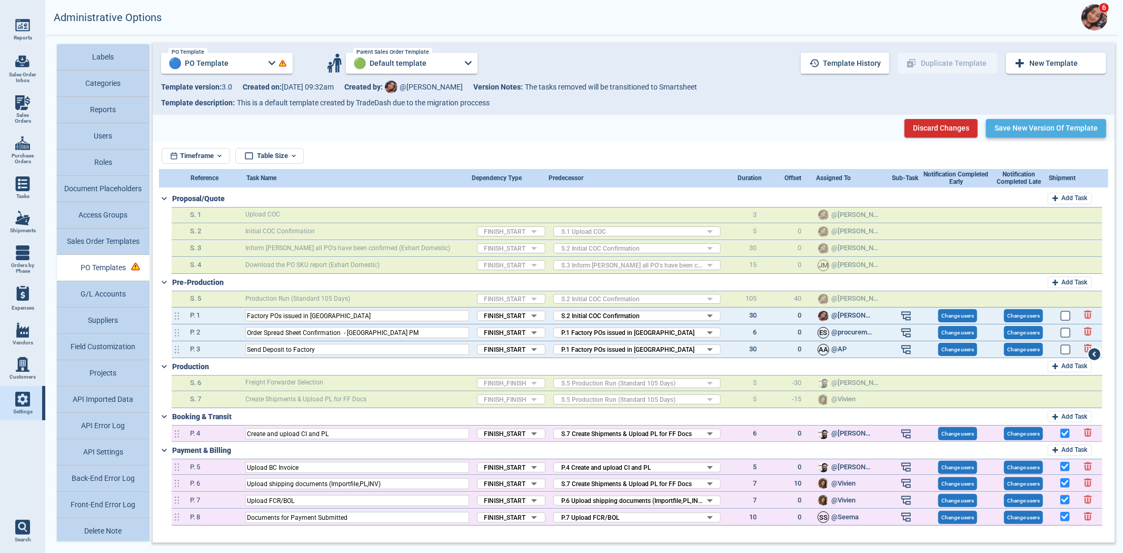
click at [1059, 126] on button "Save New Version of Template" at bounding box center [1046, 128] width 120 height 18
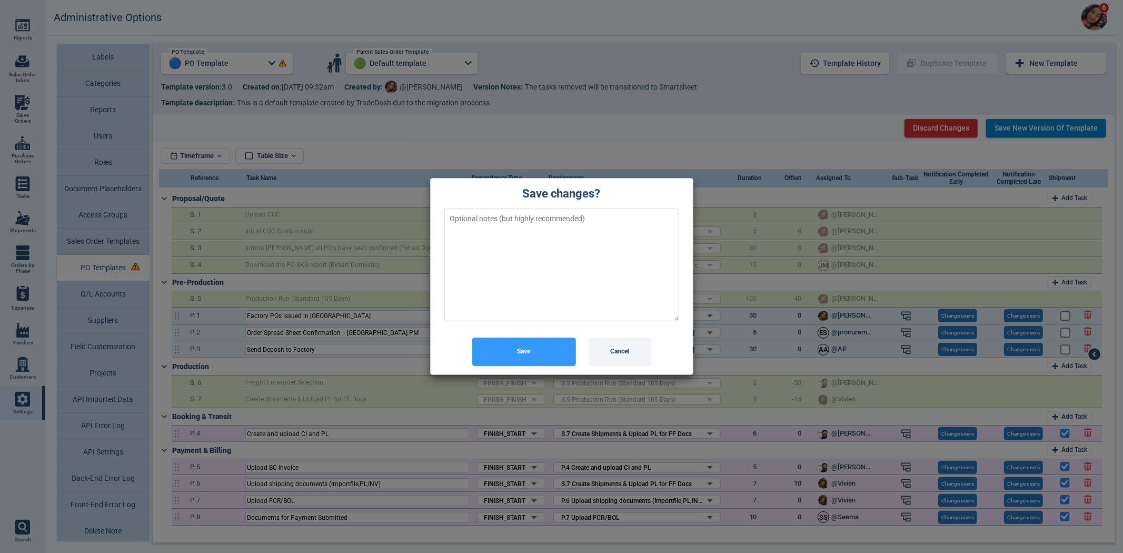
click at [572, 345] on button "Save" at bounding box center [524, 352] width 104 height 28
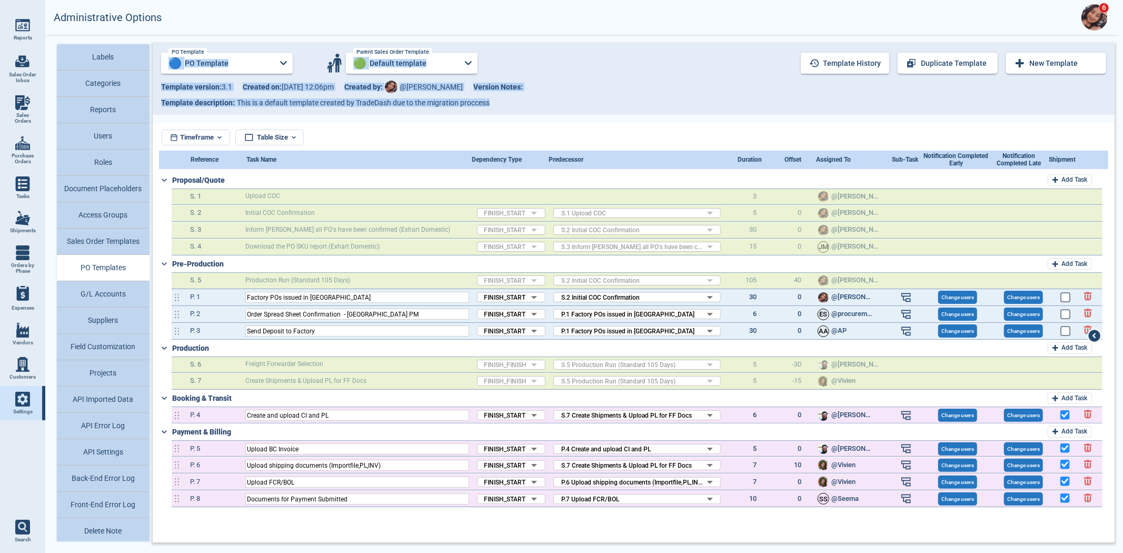
click at [0, 268] on div "Reports 0 Sales Order Inbox Sales Orders Purchase Orders Tasks Shipments Orders…" at bounding box center [561, 276] width 1123 height 553
click at [19, 118] on span "Sales Orders" at bounding box center [22, 118] width 28 height 12
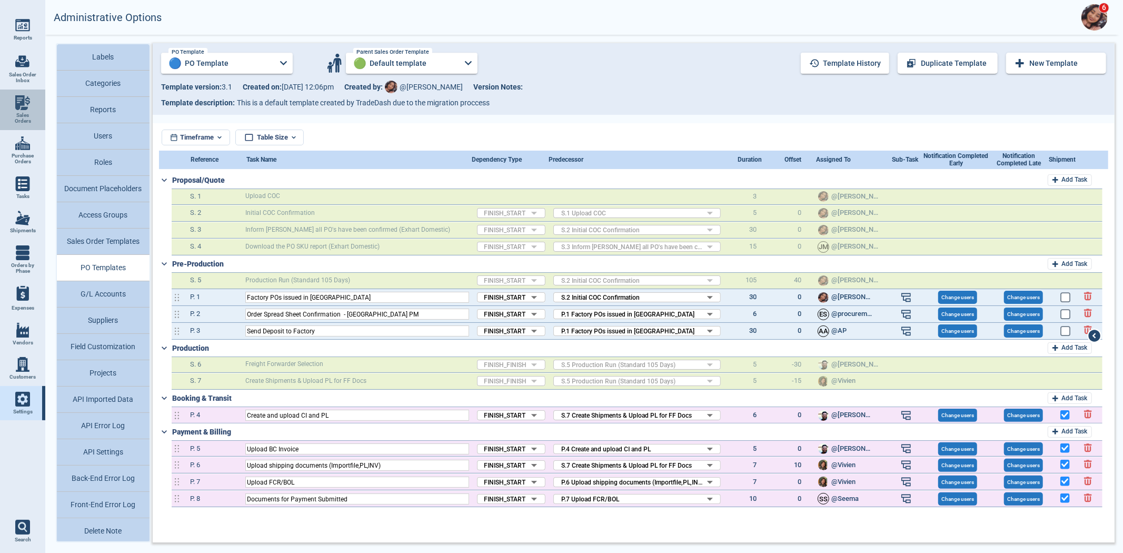
select select "50"
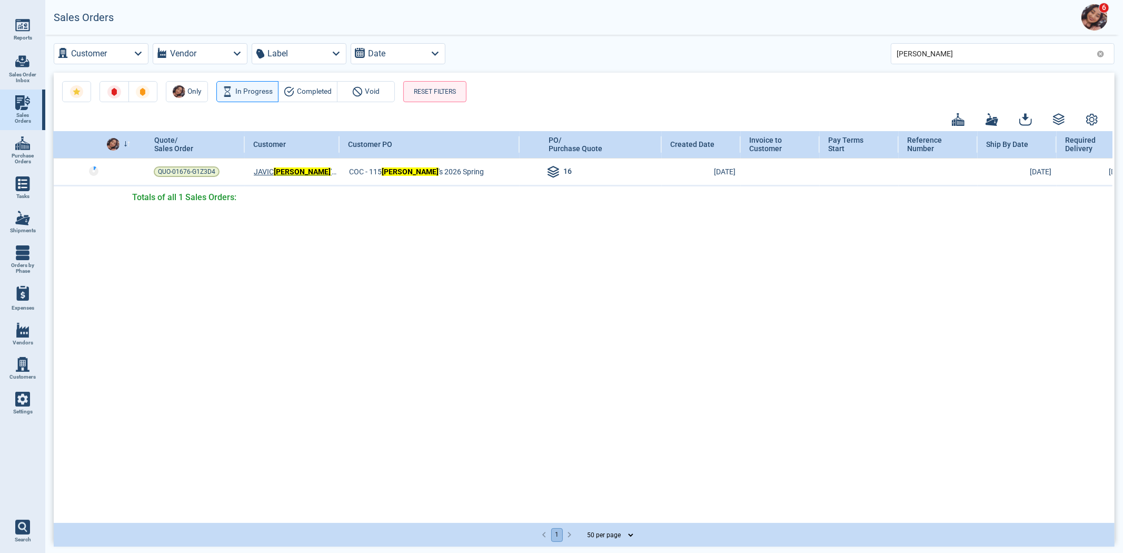
scroll to position [0, 22]
click at [203, 309] on div "Quote/ Sales Order Customer Customer PO PO/ Purchase Quote Created Date Invoice…" at bounding box center [583, 326] width 1059 height 390
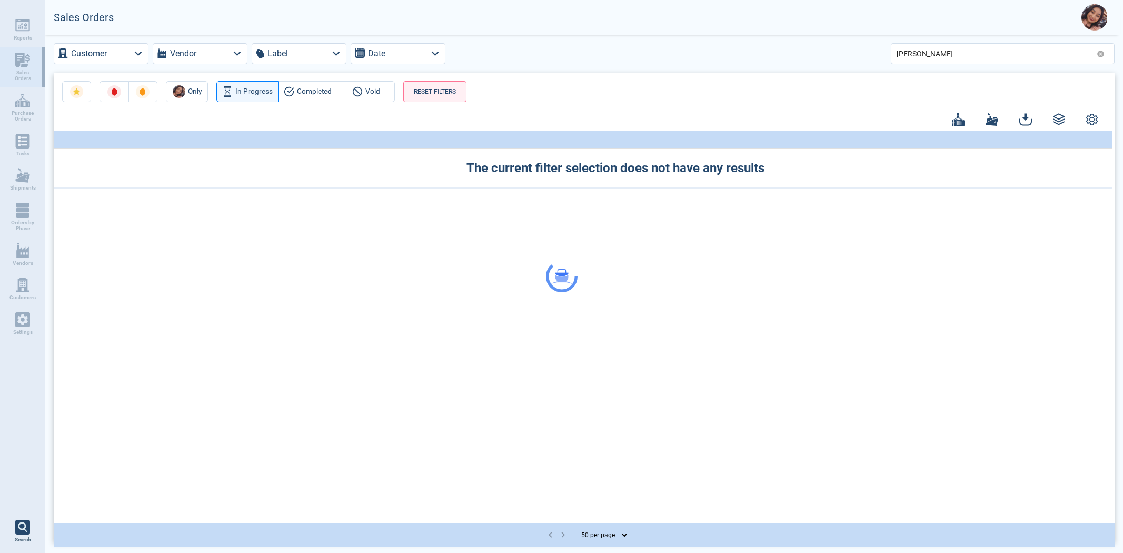
select select "50"
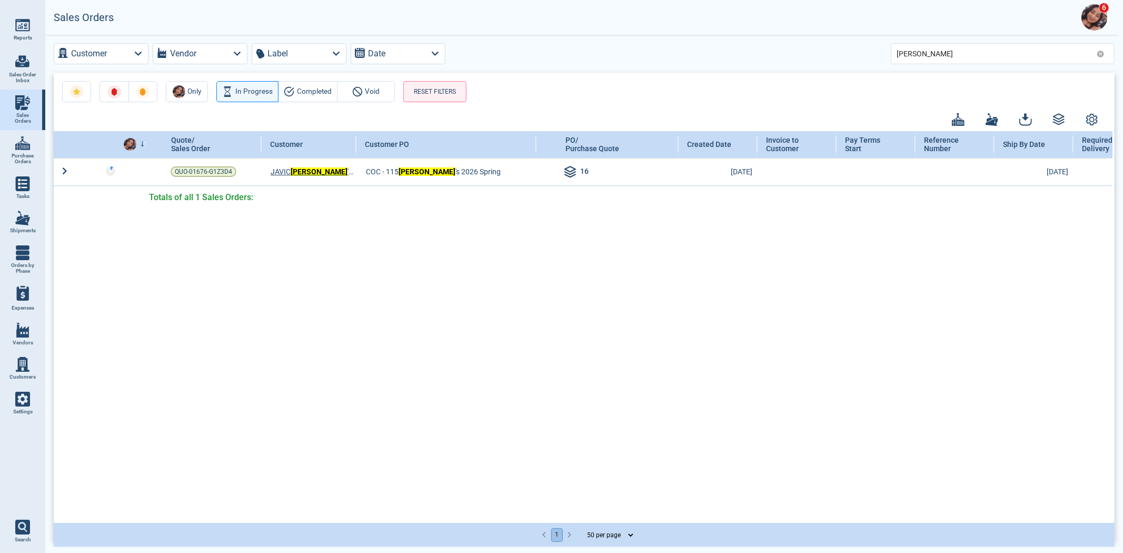
click at [1101, 56] on icon at bounding box center [1100, 54] width 7 height 7
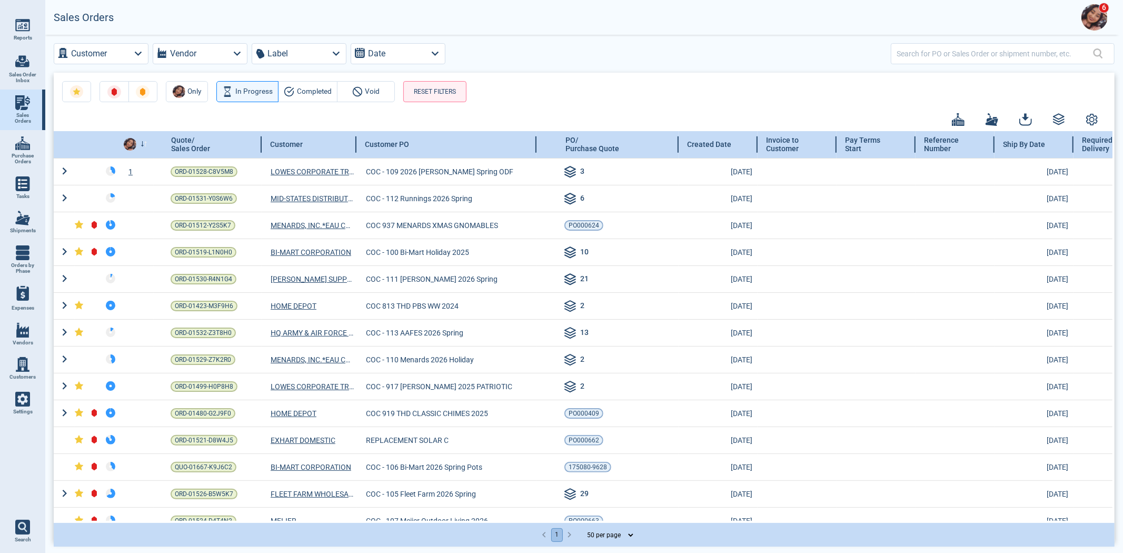
click at [145, 145] on icon at bounding box center [144, 144] width 7 height 6
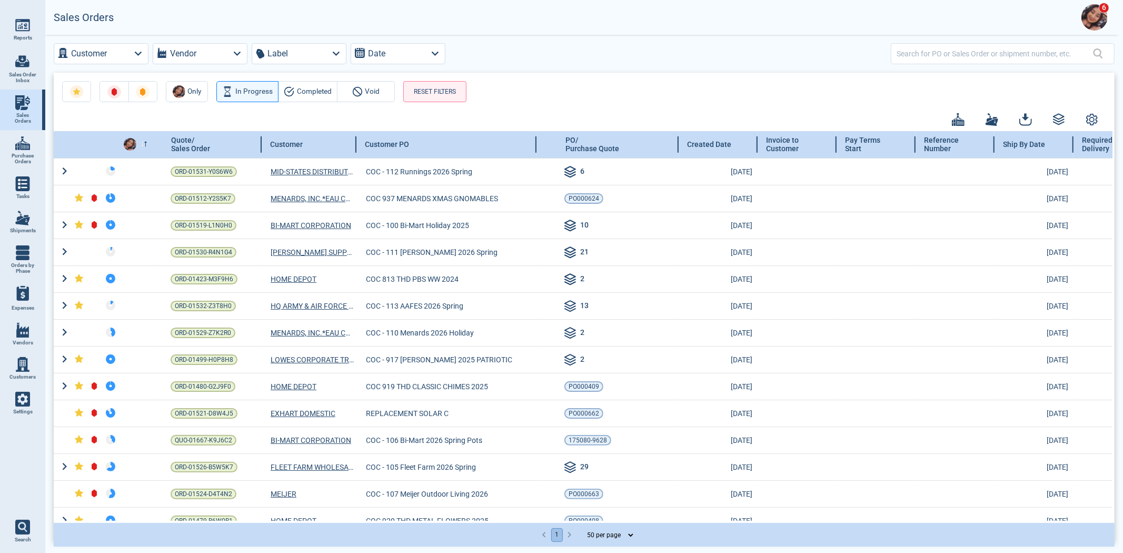
click at [145, 144] on icon at bounding box center [144, 144] width 7 height 6
